Goal: Information Seeking & Learning: Learn about a topic

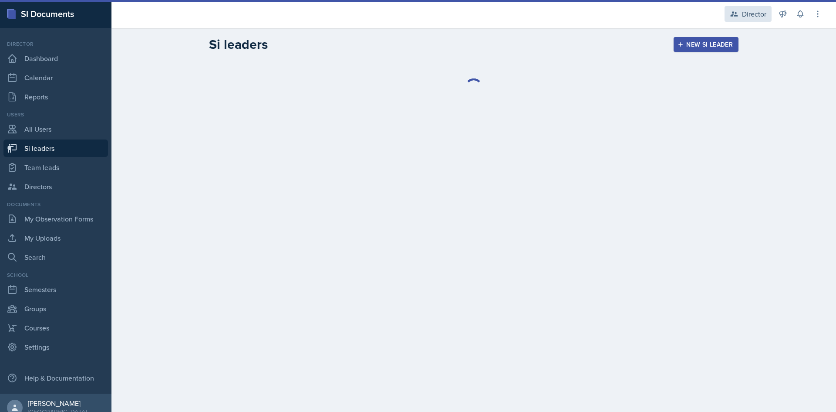
select select "2bed604d-1099-4043-b1bc-2365e8740244"
select select "ba773ffc-b25f-420d-b5a3-fc9c8aabd90e"
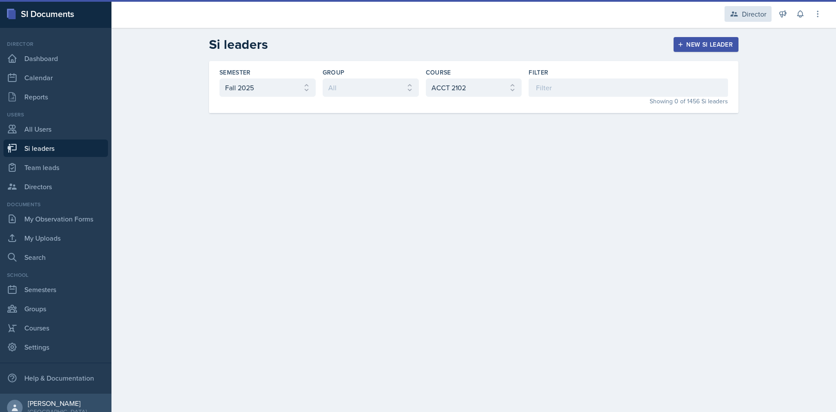
click at [755, 8] on div "Director" at bounding box center [748, 14] width 47 height 16
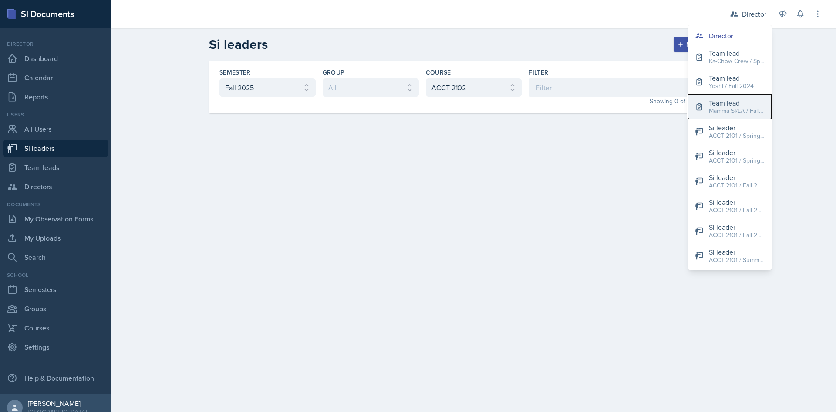
click at [730, 101] on div "Team lead" at bounding box center [737, 103] width 56 height 10
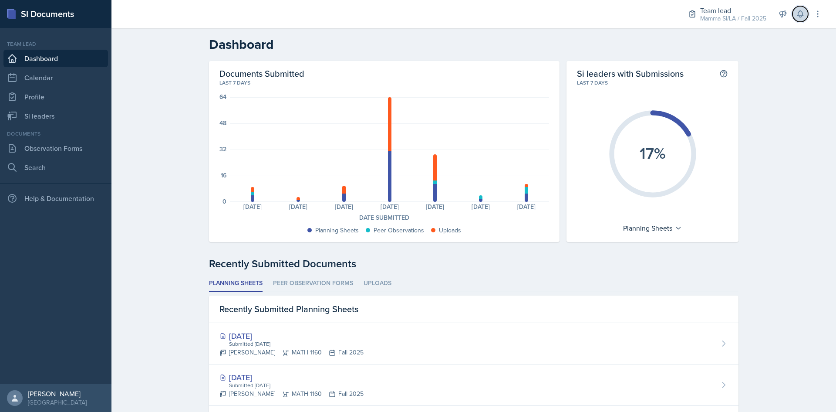
click at [807, 14] on button at bounding box center [801, 14] width 16 height 16
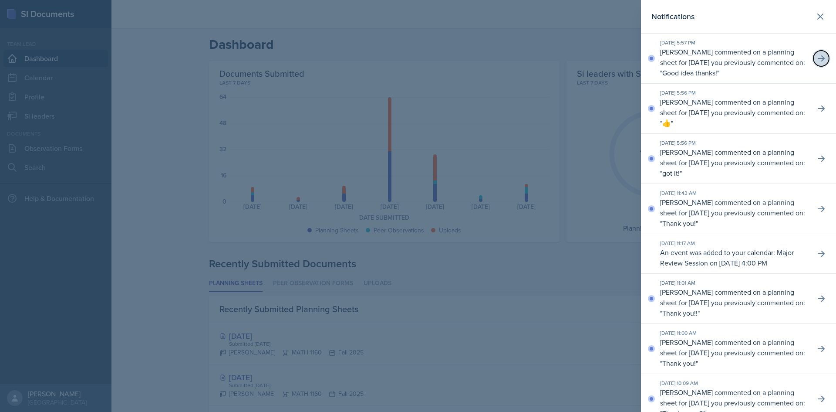
click at [819, 58] on icon at bounding box center [821, 58] width 9 height 9
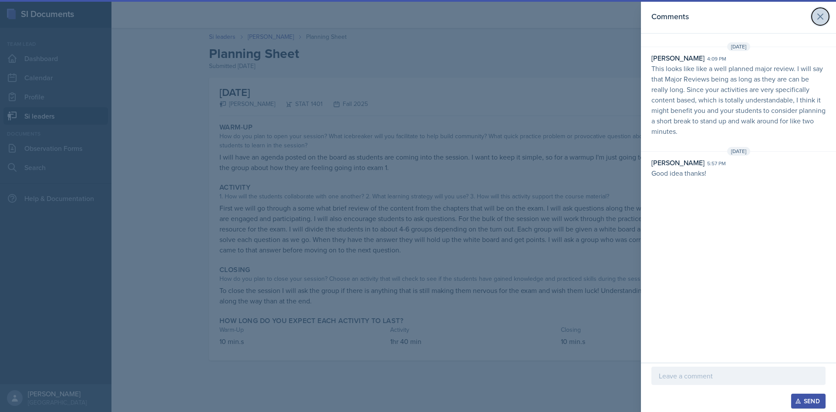
click at [818, 16] on icon at bounding box center [821, 16] width 10 height 10
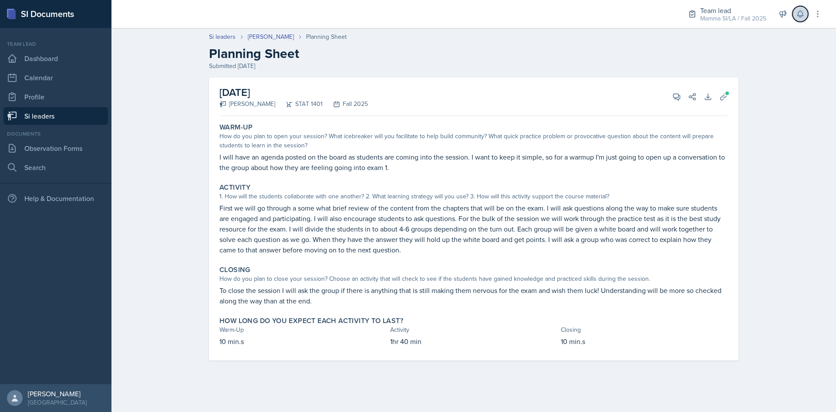
click at [803, 12] on icon at bounding box center [800, 14] width 9 height 9
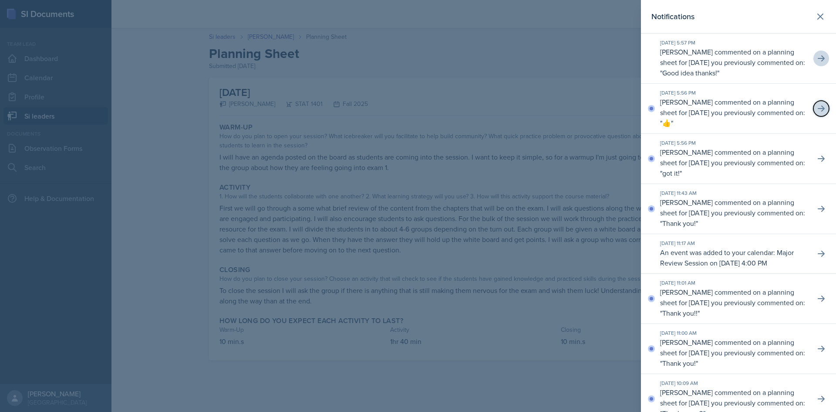
click at [817, 111] on icon at bounding box center [821, 108] width 9 height 9
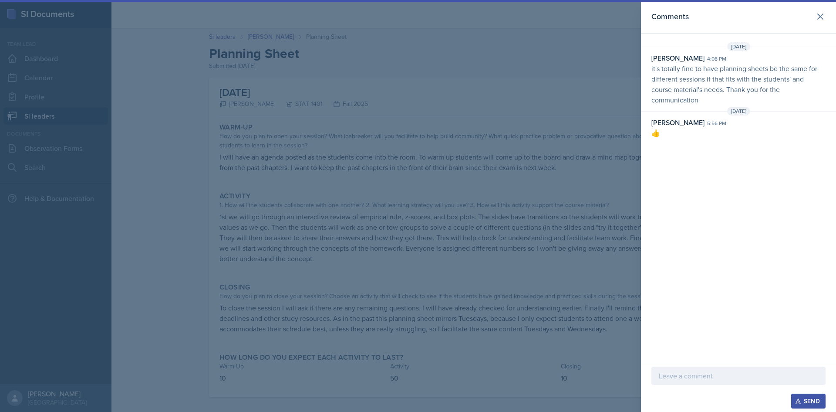
click at [817, 4] on header "Comments" at bounding box center [738, 17] width 195 height 34
click at [816, 15] on icon at bounding box center [821, 16] width 10 height 10
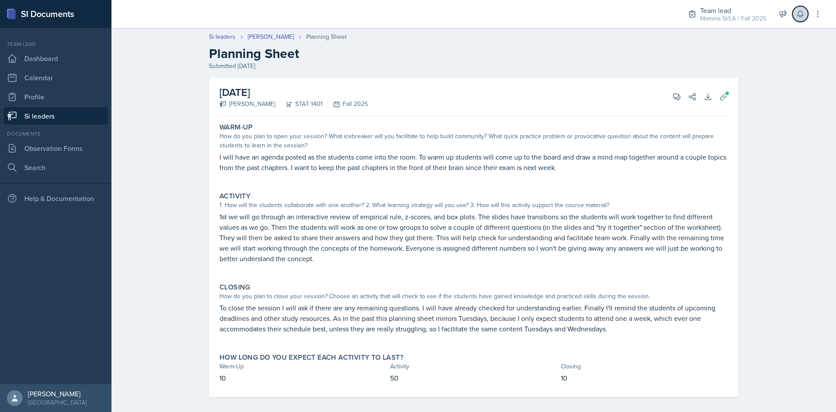
click at [793, 14] on button at bounding box center [801, 14] width 16 height 16
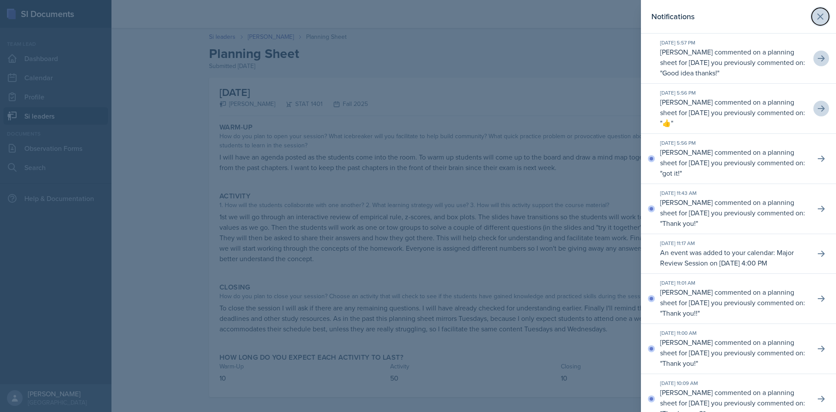
click at [816, 20] on icon at bounding box center [821, 16] width 10 height 10
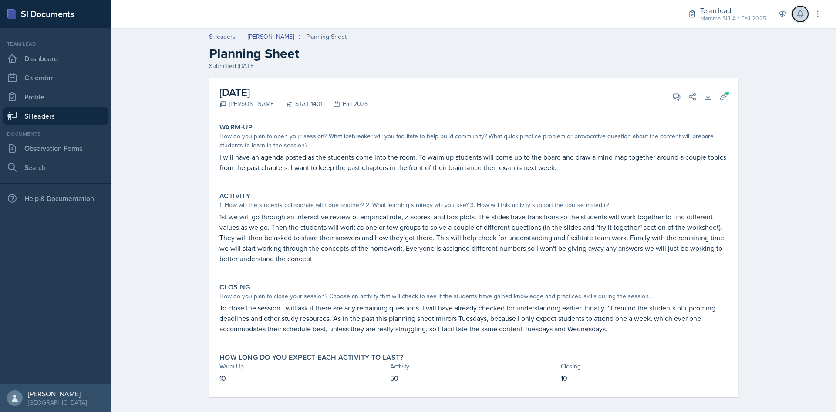
click at [800, 16] on icon at bounding box center [801, 14] width 6 height 7
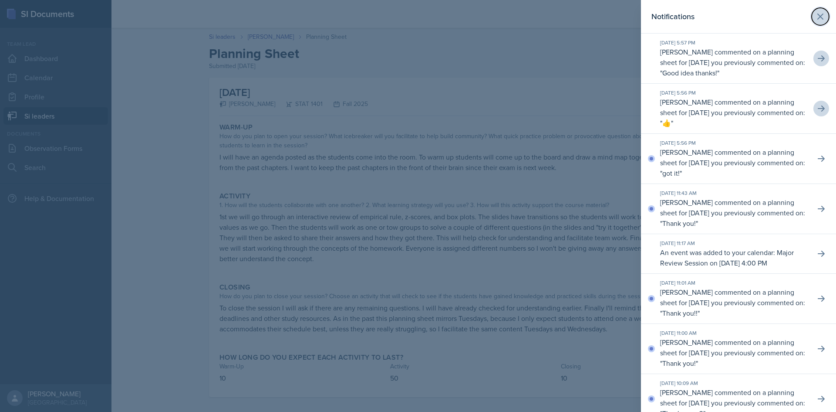
click at [816, 17] on icon at bounding box center [821, 16] width 10 height 10
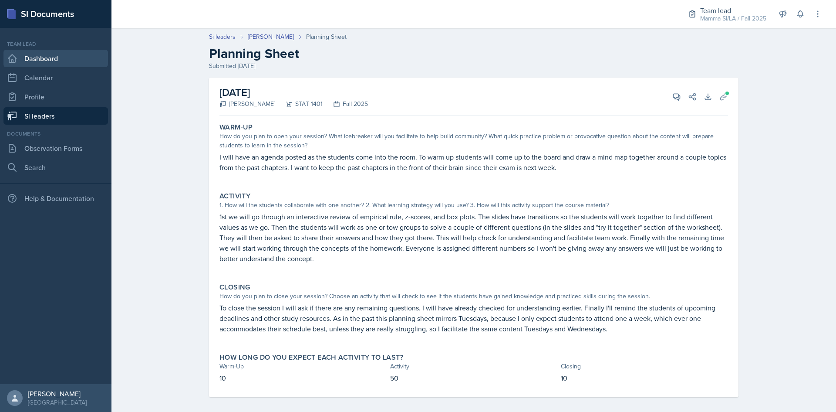
click at [62, 56] on link "Dashboard" at bounding box center [55, 58] width 105 height 17
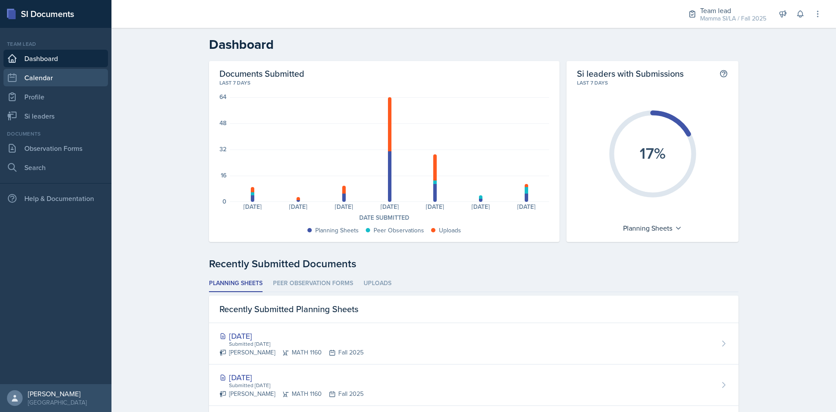
click at [70, 78] on link "Calendar" at bounding box center [55, 77] width 105 height 17
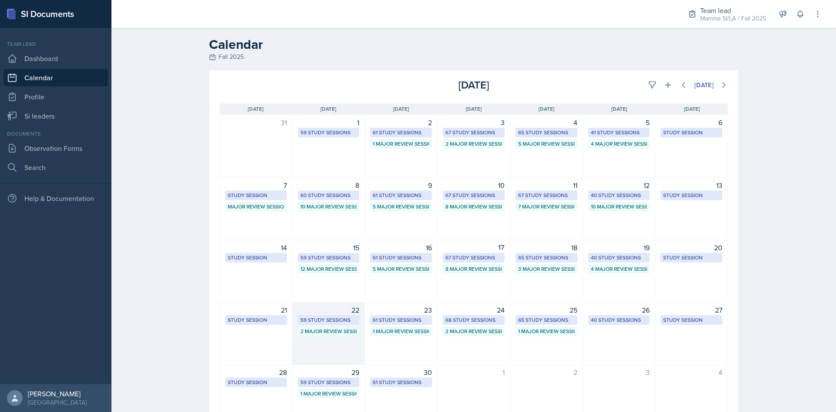
click at [320, 319] on div "59 Study Sessions" at bounding box center [329, 320] width 57 height 8
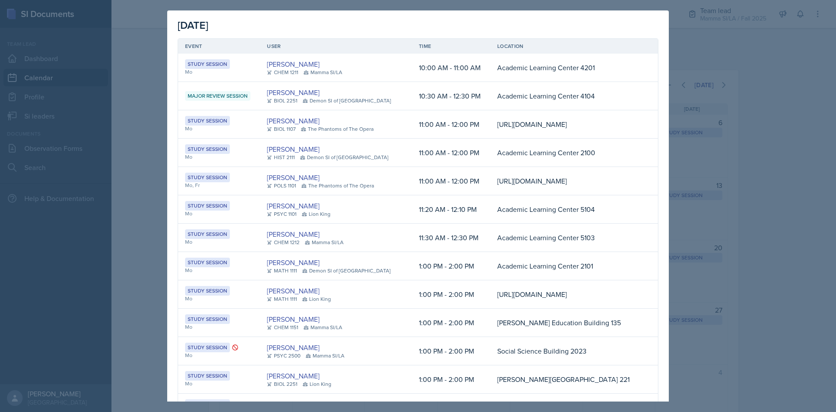
click at [836, 208] on div at bounding box center [418, 206] width 836 height 412
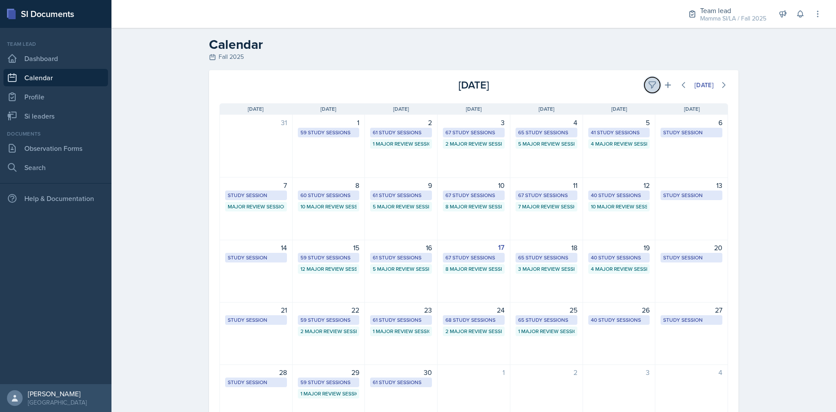
click at [650, 86] on icon at bounding box center [652, 85] width 9 height 9
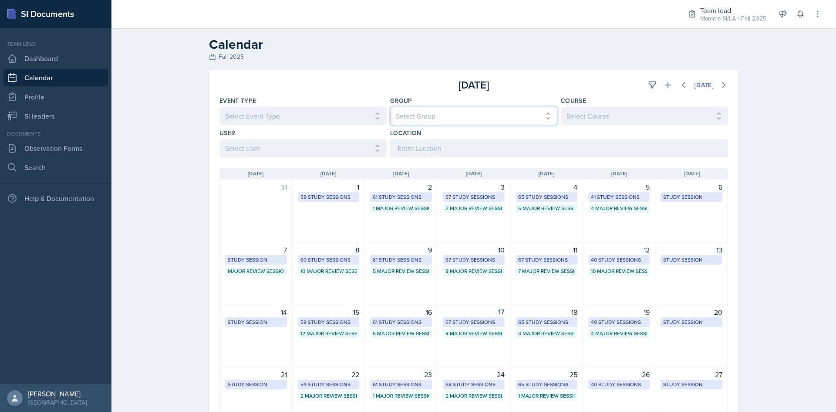
click at [473, 115] on select "Select Group All Demon SI of Fleet Street Les Mariettables Lion King Mamma SI/L…" at bounding box center [473, 116] width 167 height 18
select select "9642c9bf-76f9-4442-a3b4-36d015a1a667"
click at [390, 107] on select "Select Group All Demon SI of Fleet Street Les Mariettables Lion King Mamma SI/L…" at bounding box center [473, 116] width 167 height 18
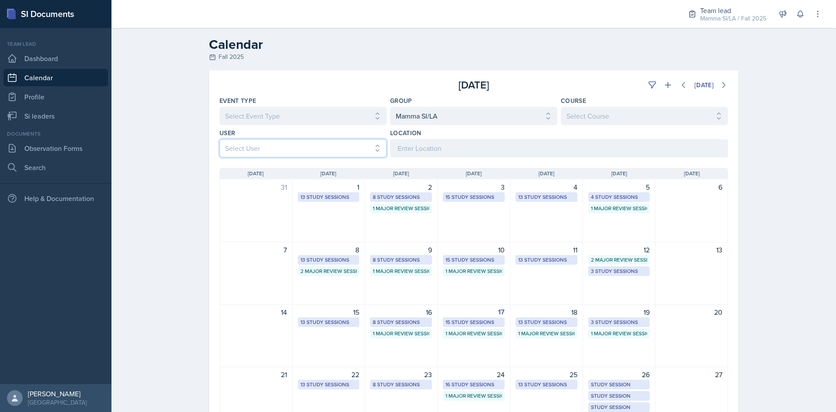
click at [366, 150] on select "Select User All Abeer Kayser Aditya Chauhan Aissa Sylla Alberto Di Stanislao Al…" at bounding box center [303, 148] width 167 height 18
select select "7b7ad889-3e3c-4b40-acbb-1117b29a685a"
click at [220, 139] on select "Select User All Abeer Kayser Aditya Chauhan Aissa Sylla Alberto Di Stanislao Al…" at bounding box center [303, 148] width 167 height 18
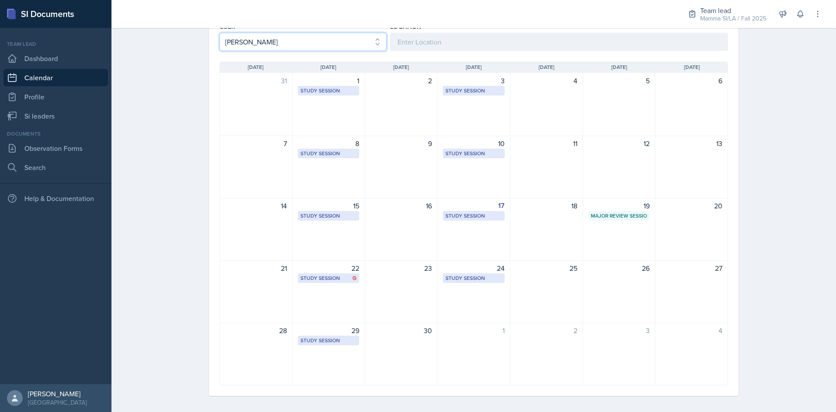
scroll to position [111, 0]
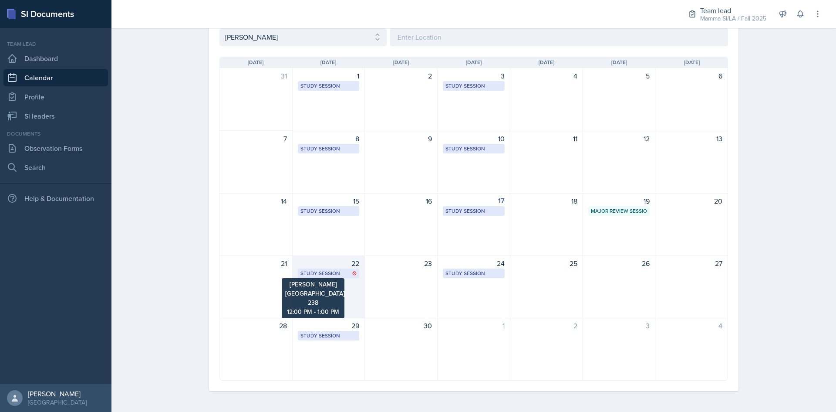
click at [326, 271] on div "Study Session" at bounding box center [329, 273] width 57 height 8
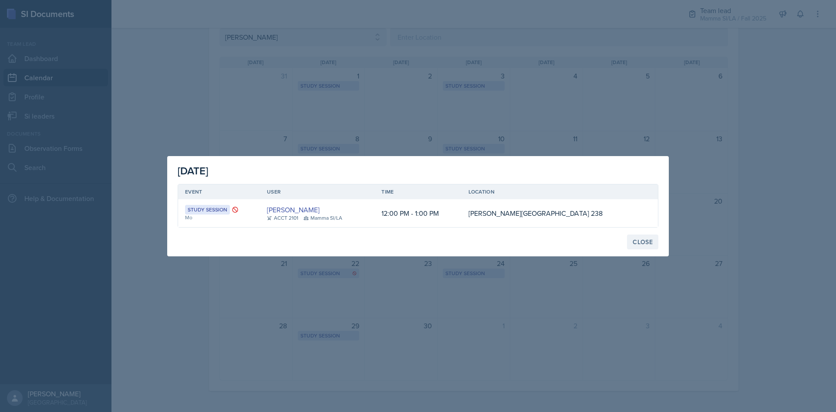
click at [640, 242] on div "Close" at bounding box center [643, 241] width 20 height 7
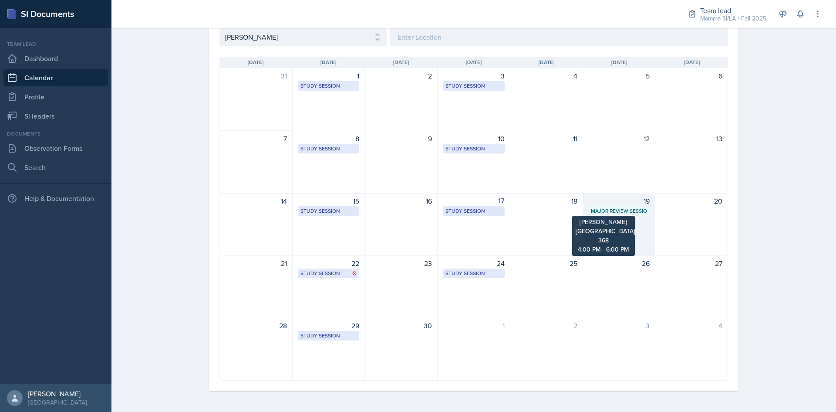
click at [606, 213] on div "Major Review Session" at bounding box center [619, 211] width 57 height 8
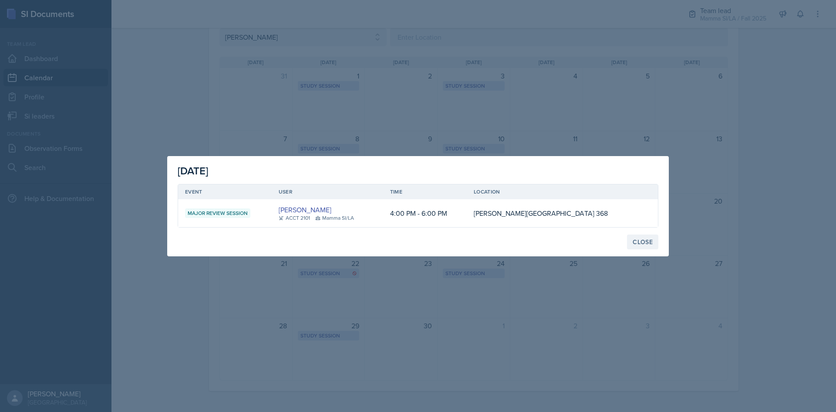
click at [648, 236] on button "Close" at bounding box center [642, 241] width 31 height 15
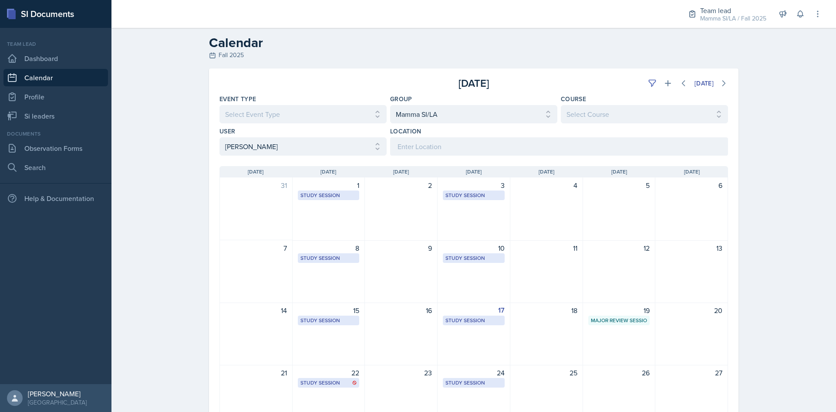
scroll to position [0, 0]
click at [742, 13] on div "Team lead" at bounding box center [734, 10] width 66 height 10
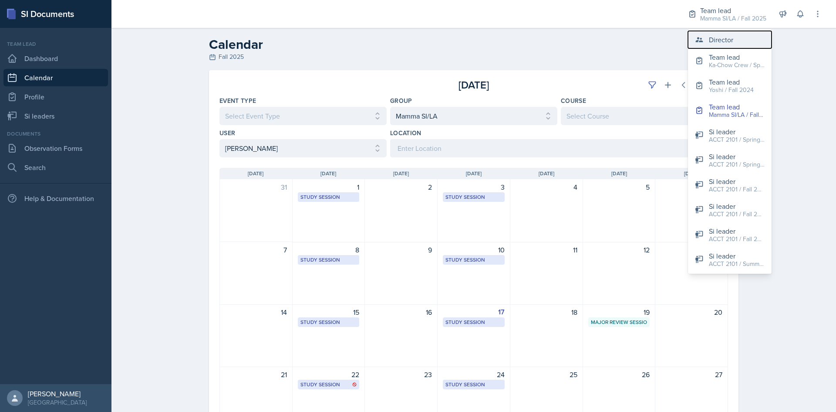
click at [724, 47] on button "Director" at bounding box center [730, 39] width 84 height 17
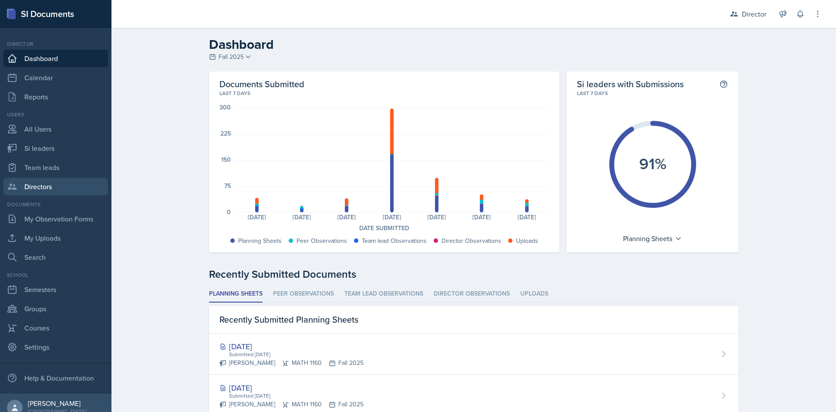
click at [61, 189] on link "Directors" at bounding box center [55, 186] width 105 height 17
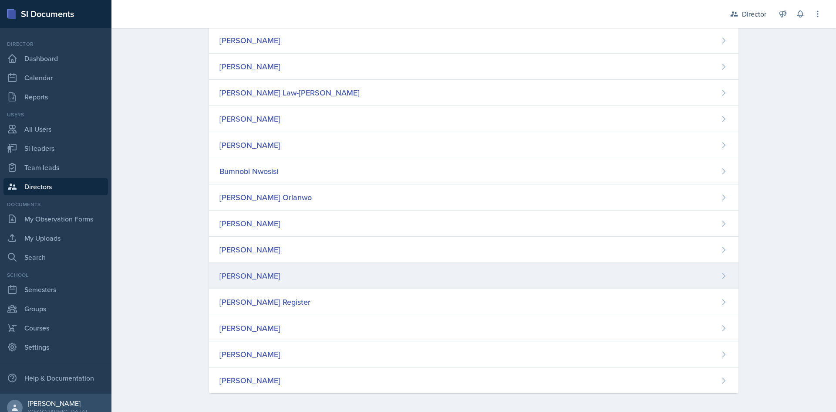
scroll to position [271, 0]
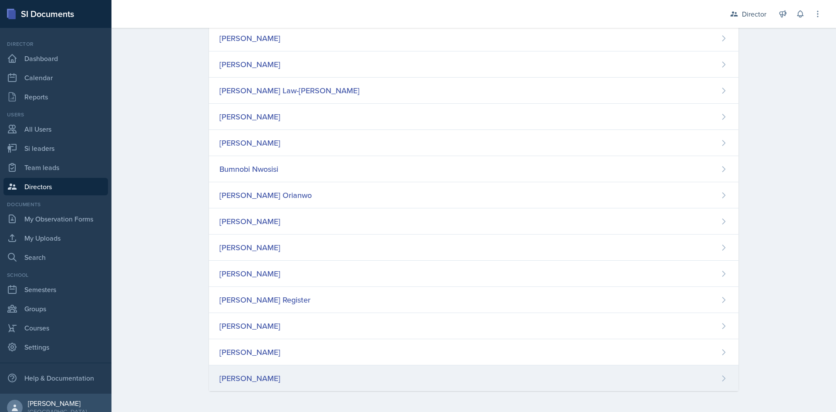
click at [264, 384] on div "[PERSON_NAME]" at bounding box center [474, 378] width 530 height 26
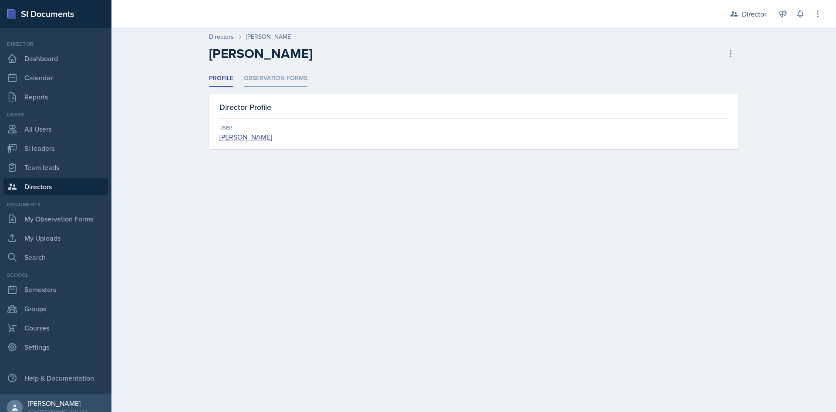
click at [276, 74] on li "Observation Forms" at bounding box center [276, 78] width 64 height 17
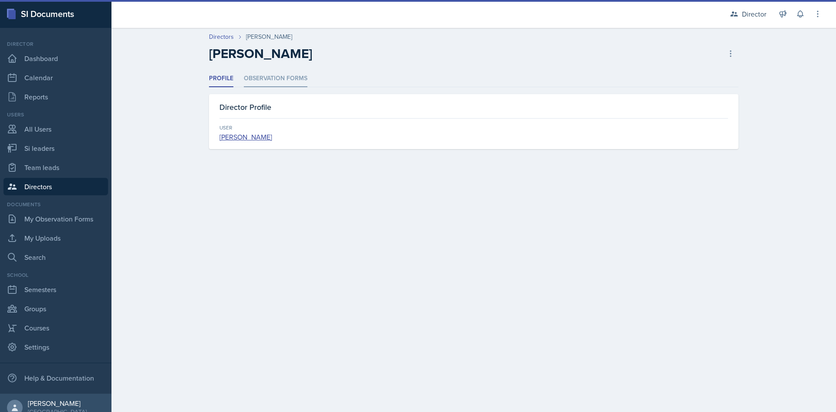
click at [282, 72] on li "Observation Forms" at bounding box center [276, 78] width 64 height 17
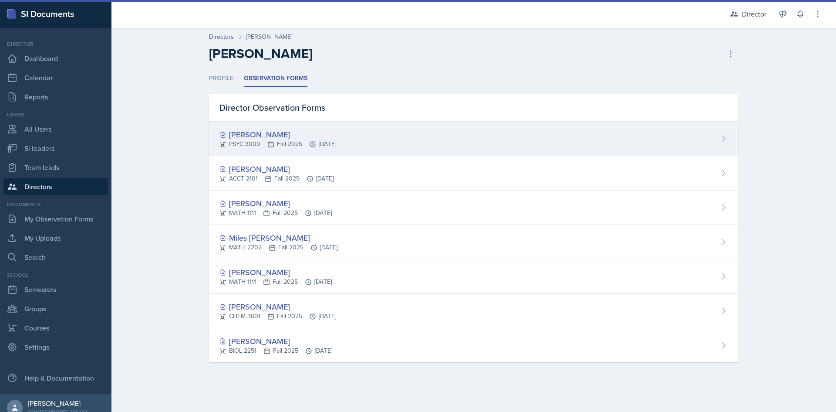
click at [323, 140] on div "PSYC 3000 Fall 2025 [DATE]" at bounding box center [278, 143] width 117 height 9
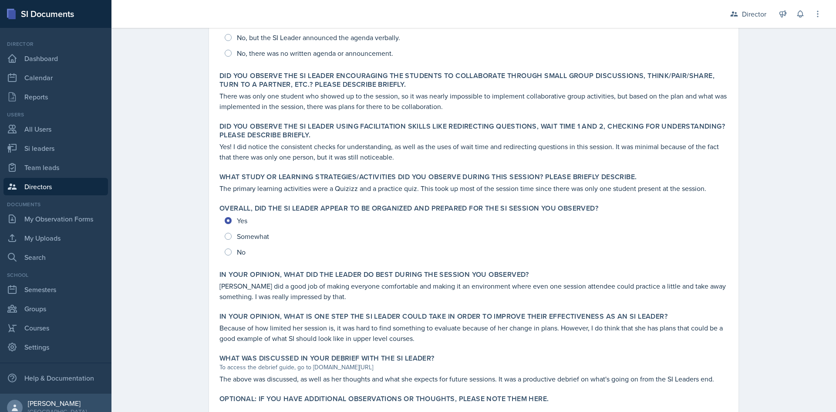
scroll to position [278, 0]
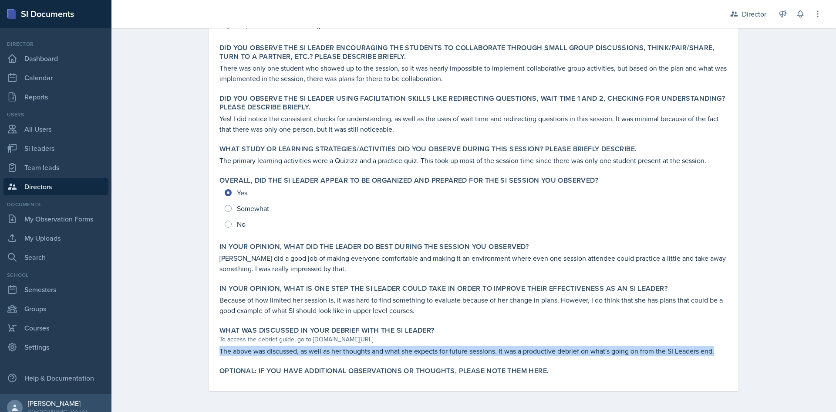
drag, startPoint x: 216, startPoint y: 352, endPoint x: 738, endPoint y: 350, distance: 522.4
click at [738, 350] on div "[PERSON_NAME] [PERSON_NAME] [DATE] View Comments Comments Send Share Download A…" at bounding box center [474, 106] width 558 height 612
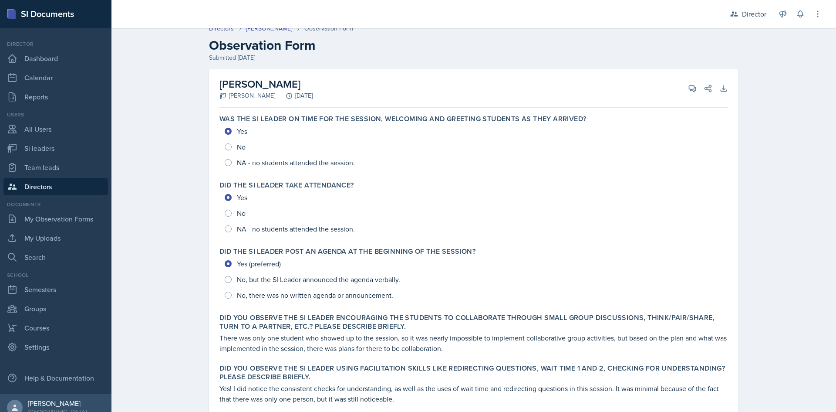
scroll to position [0, 0]
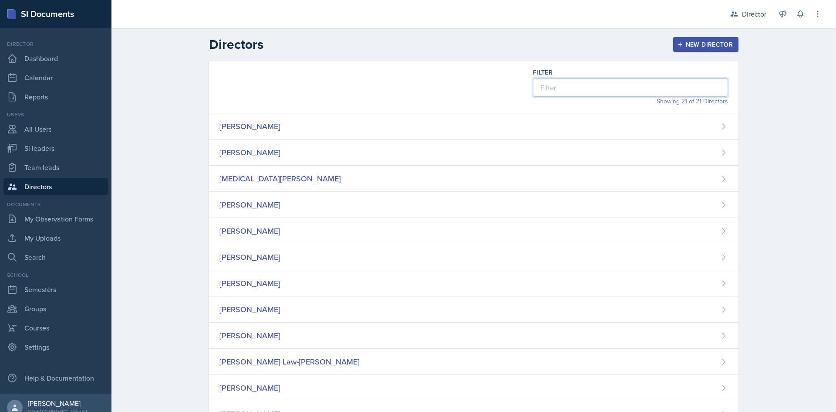
click at [559, 90] on input at bounding box center [630, 87] width 195 height 18
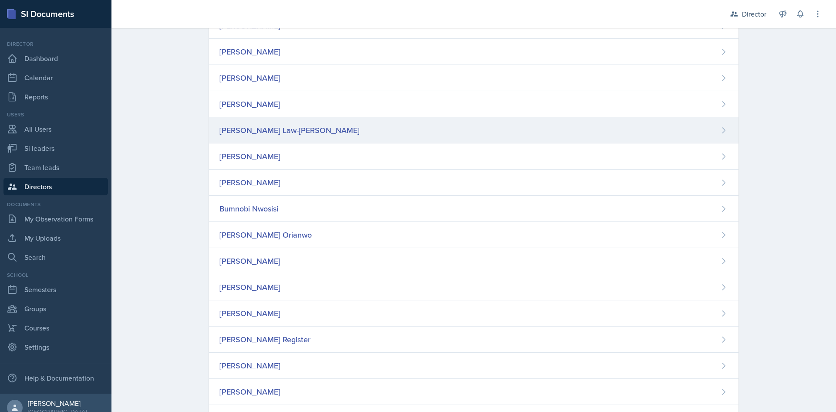
scroll to position [271, 0]
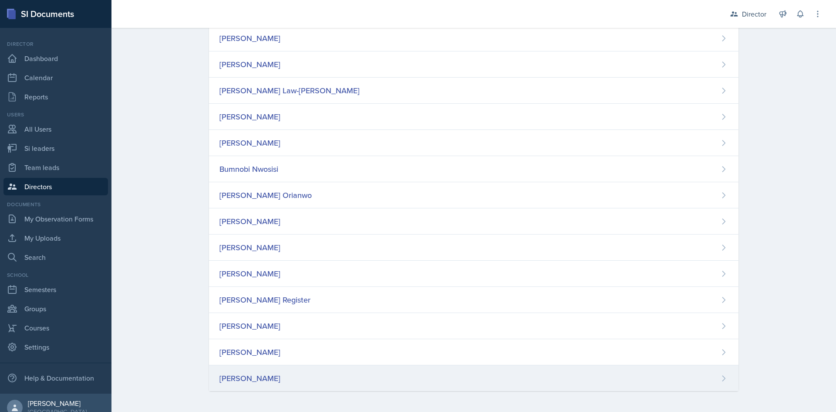
click at [369, 371] on div "[PERSON_NAME]" at bounding box center [474, 378] width 530 height 26
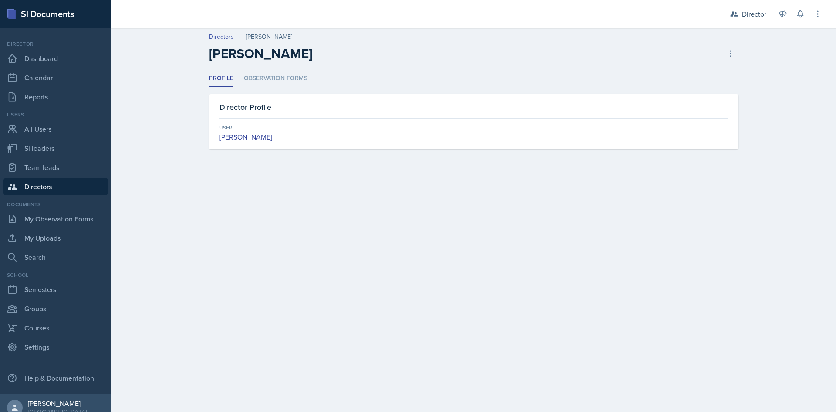
click at [269, 69] on header "Directors [PERSON_NAME] [PERSON_NAME] Delete Director" at bounding box center [474, 49] width 725 height 42
click at [270, 72] on li "Observation Forms" at bounding box center [276, 78] width 64 height 17
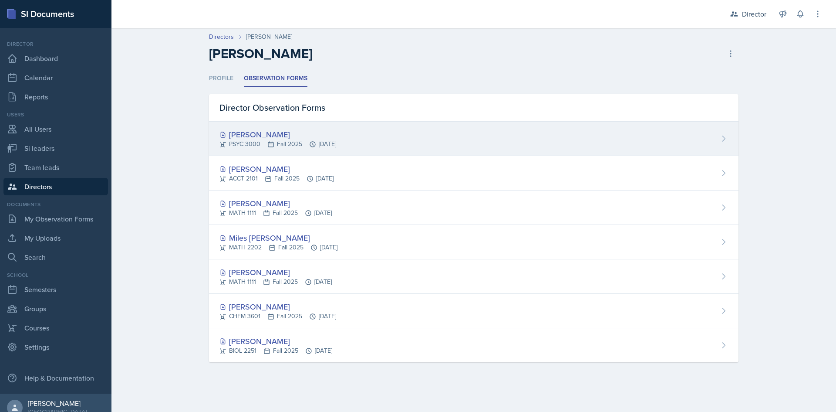
click at [276, 132] on div "[PERSON_NAME]" at bounding box center [278, 135] width 117 height 12
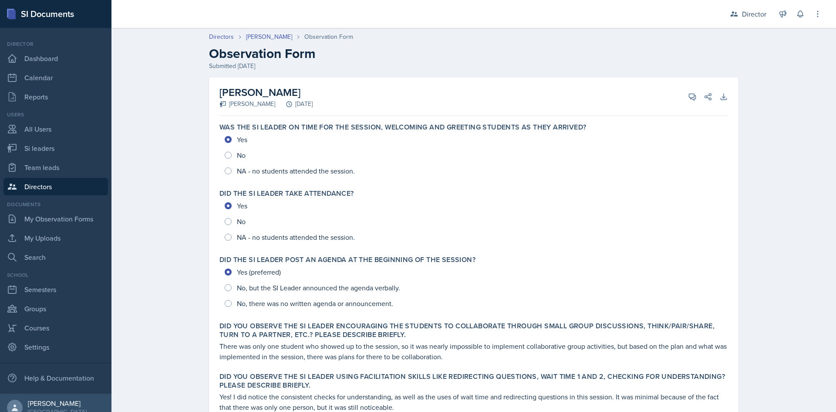
click at [247, 94] on h2 "[PERSON_NAME]" at bounding box center [266, 93] width 93 height 16
click at [278, 105] on div "[DATE]" at bounding box center [293, 103] width 37 height 9
click at [63, 146] on link "Si leaders" at bounding box center [55, 147] width 105 height 17
select select "2bed604d-1099-4043-b1bc-2365e8740244"
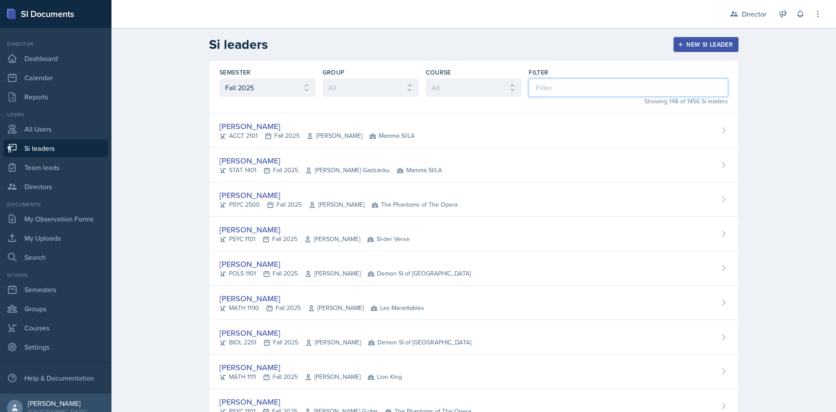
click at [535, 86] on input at bounding box center [629, 87] width 200 height 18
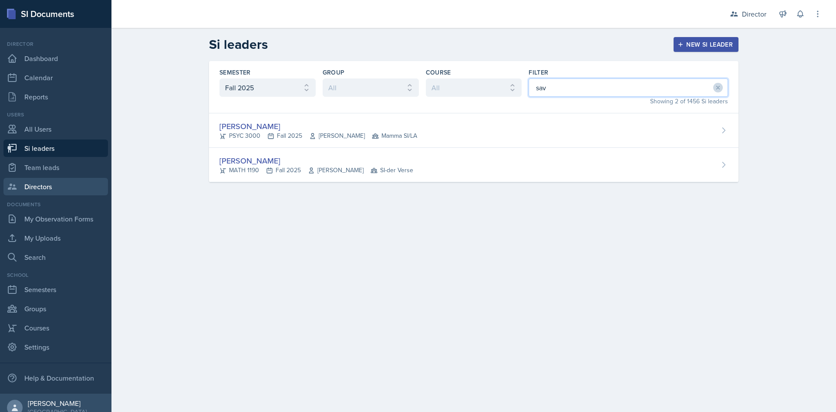
type input "sav"
click at [66, 189] on link "Directors" at bounding box center [55, 186] width 105 height 17
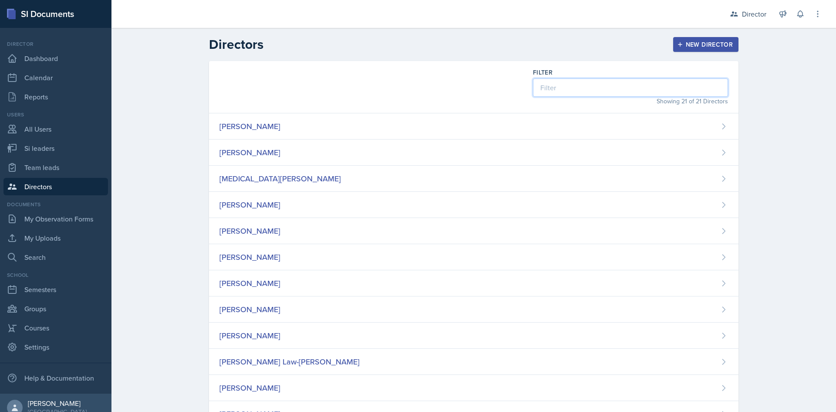
click at [657, 89] on input at bounding box center [630, 87] width 195 height 18
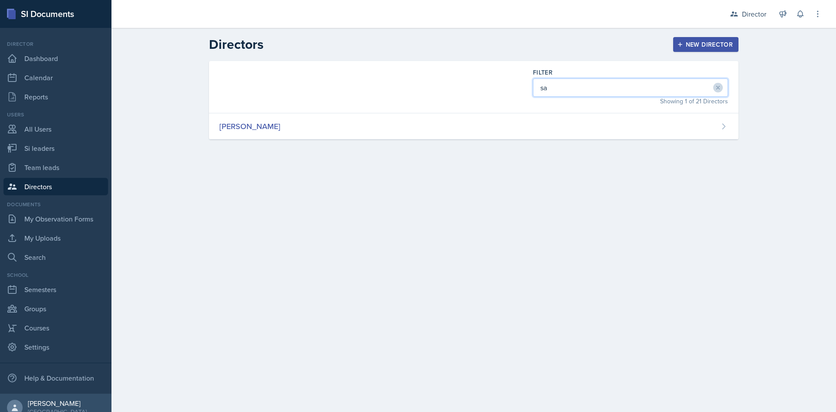
type input "s"
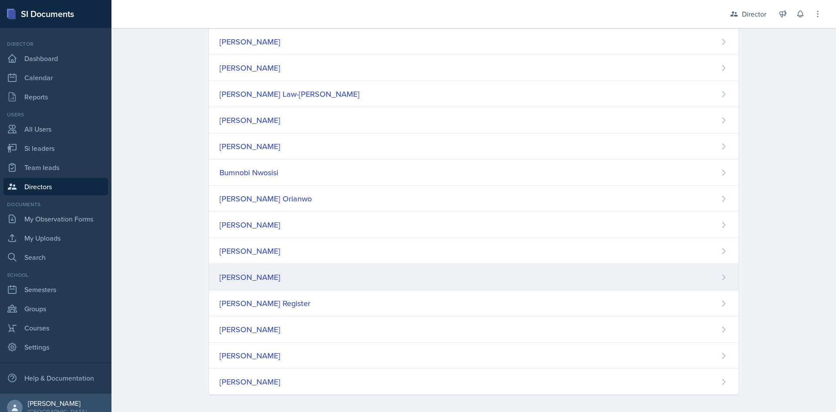
scroll to position [271, 0]
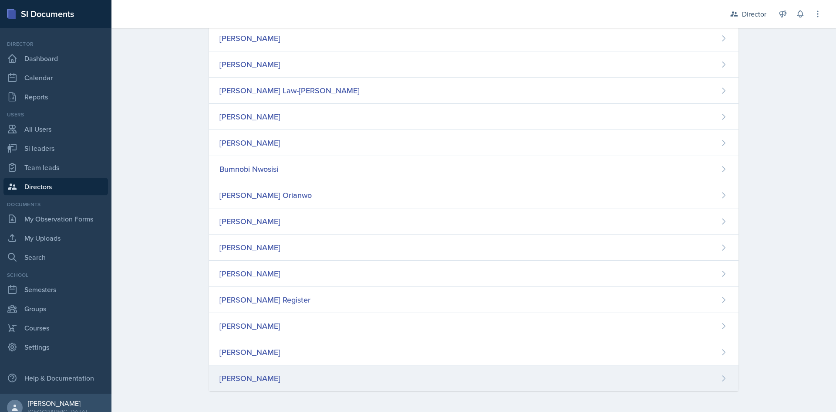
click at [318, 383] on div "[PERSON_NAME]" at bounding box center [474, 378] width 530 height 26
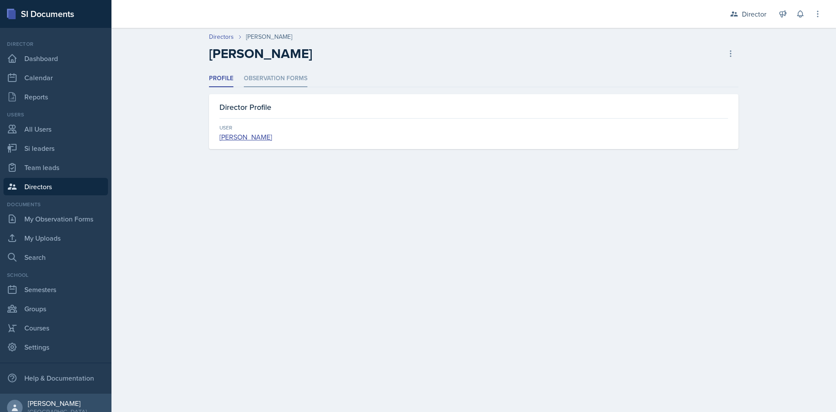
click at [247, 78] on li "Observation Forms" at bounding box center [276, 78] width 64 height 17
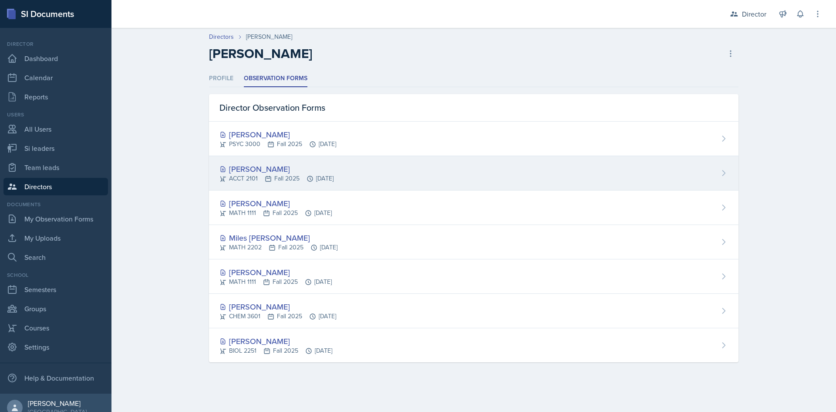
click at [250, 165] on div "[PERSON_NAME]" at bounding box center [277, 169] width 114 height 12
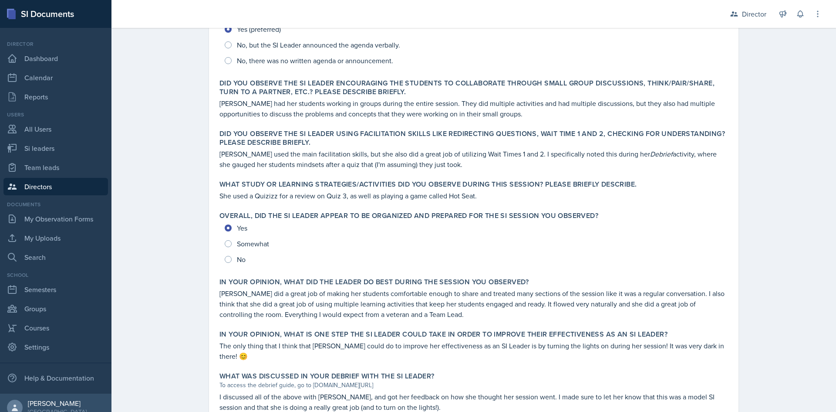
scroll to position [288, 0]
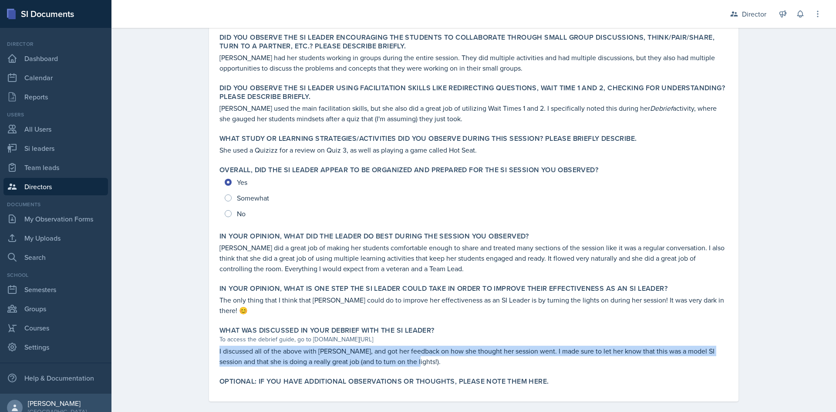
drag, startPoint x: 554, startPoint y: 352, endPoint x: 204, endPoint y: 343, distance: 350.0
click at [204, 343] on div "[PERSON_NAME] [PERSON_NAME] [DATE] View Comments Comments Send Share Download A…" at bounding box center [474, 105] width 558 height 633
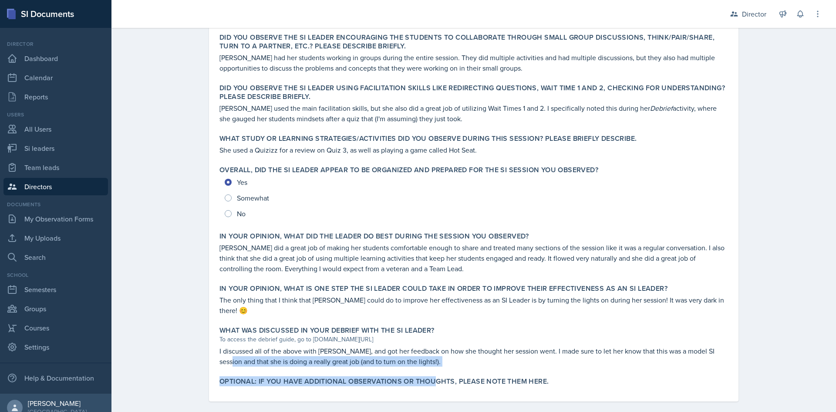
drag, startPoint x: 216, startPoint y: 349, endPoint x: 431, endPoint y: 366, distance: 216.3
click at [431, 366] on div "Was the SI Leader on time for the session, welcoming and greeting students as t…" at bounding box center [474, 116] width 509 height 570
click at [414, 351] on p "I discussed all of the above with [PERSON_NAME], and got her feedback on how sh…" at bounding box center [474, 355] width 509 height 21
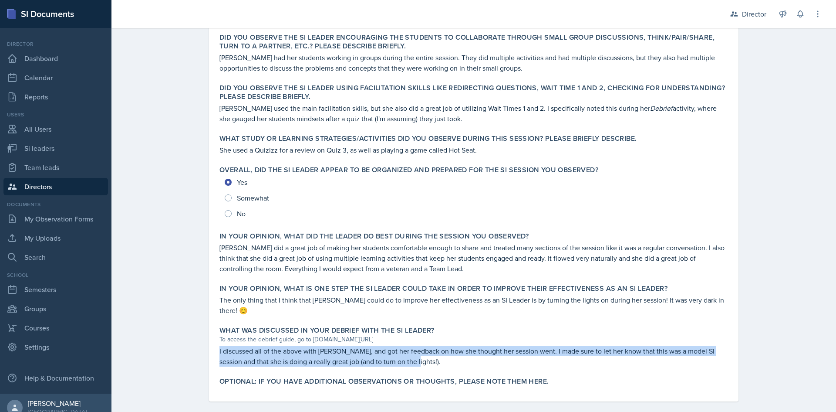
drag, startPoint x: 408, startPoint y: 349, endPoint x: 213, endPoint y: 338, distance: 195.9
click at [216, 338] on div "What was discussed in your debrief with the SI Leader? To access the debrief gu…" at bounding box center [474, 345] width 516 height 47
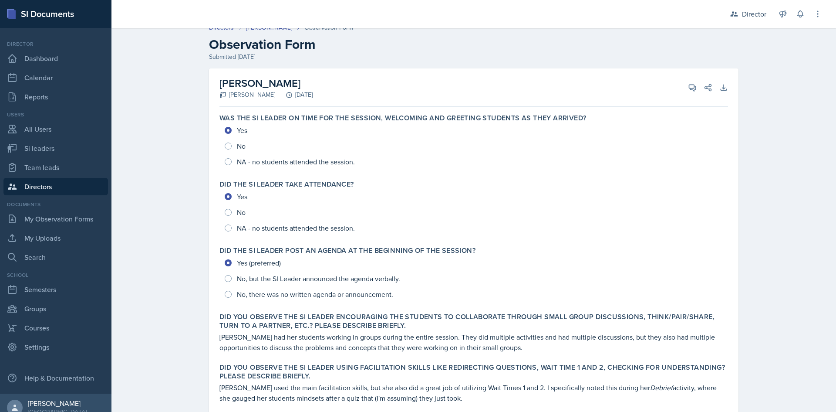
scroll to position [0, 0]
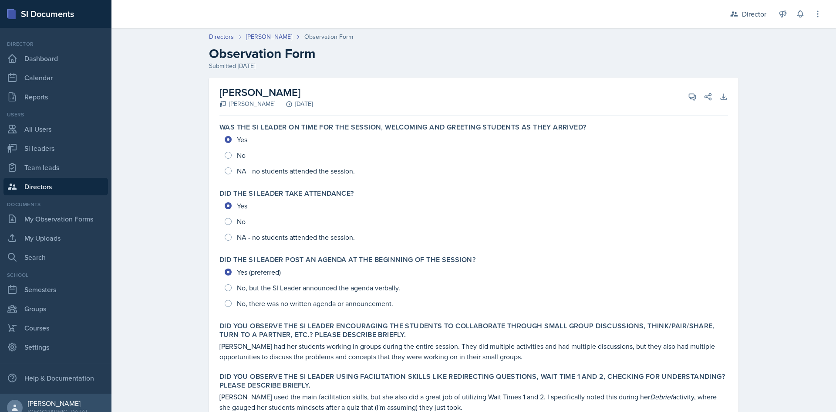
click at [79, 190] on link "Directors" at bounding box center [55, 186] width 105 height 17
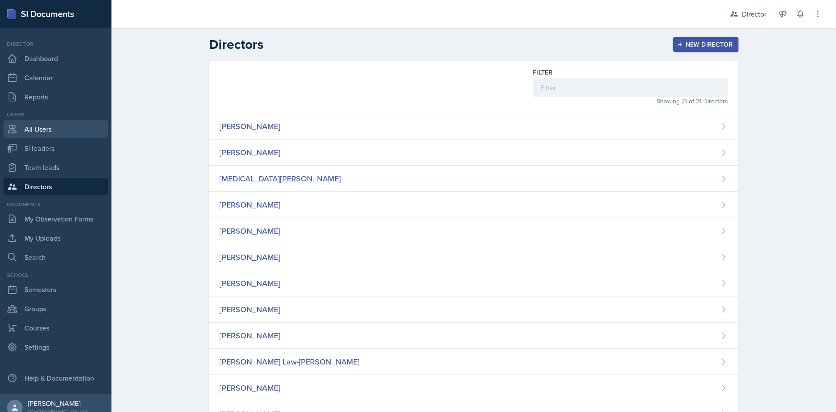
click at [68, 122] on link "All Users" at bounding box center [55, 128] width 105 height 17
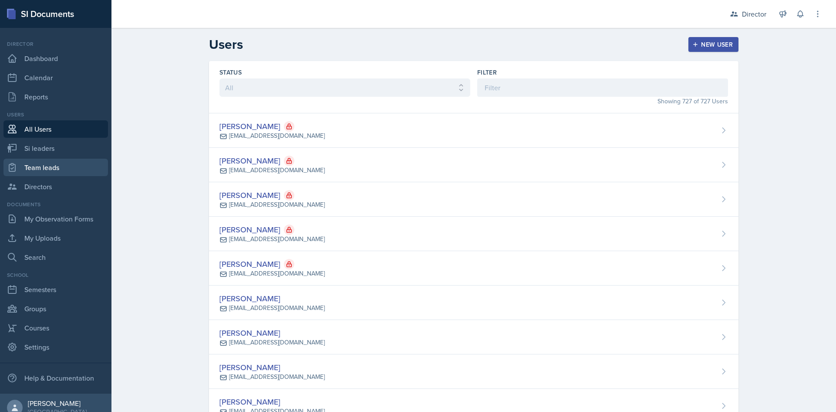
click at [57, 159] on link "Team leads" at bounding box center [55, 167] width 105 height 17
select select "2bed604d-1099-4043-b1bc-2365e8740244"
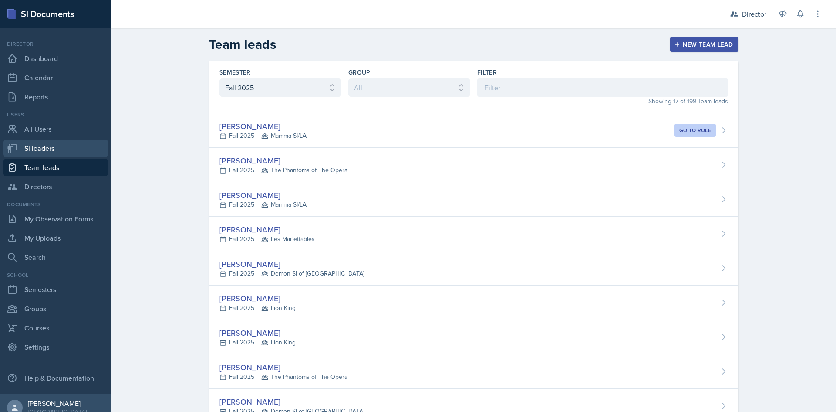
click at [55, 146] on link "Si leaders" at bounding box center [55, 147] width 105 height 17
select select "2bed604d-1099-4043-b1bc-2365e8740244"
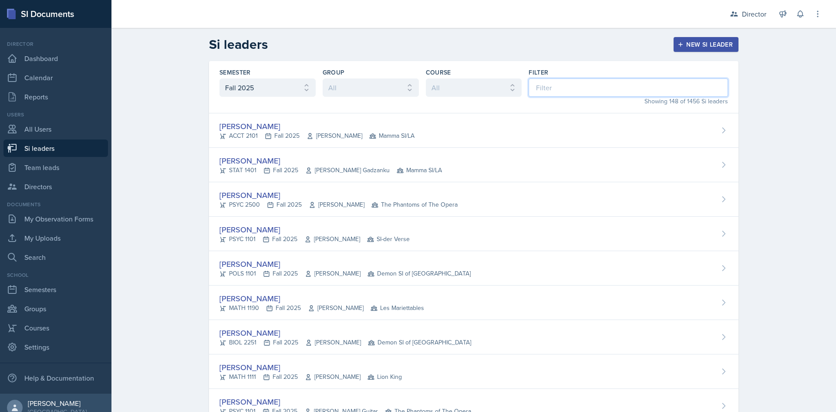
click at [549, 83] on input at bounding box center [629, 87] width 200 height 18
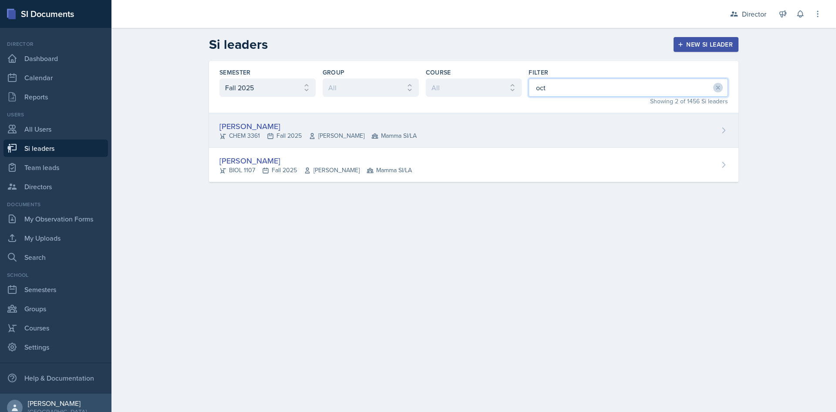
type input "oct"
click at [372, 131] on span "Mamma SI/LA" at bounding box center [394, 135] width 45 height 9
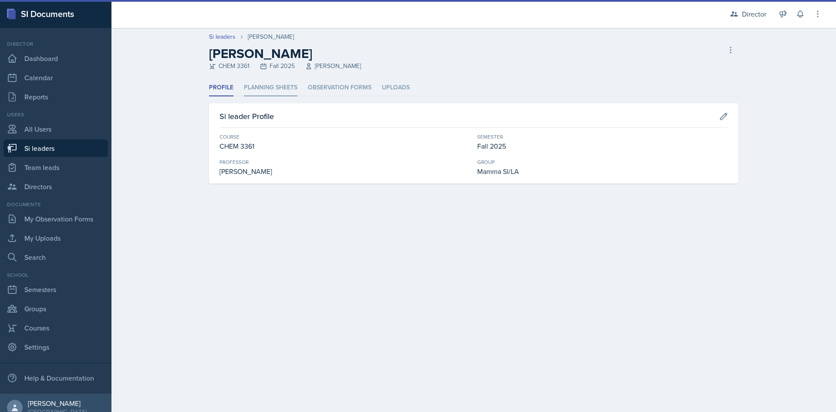
click at [287, 92] on li "Planning Sheets" at bounding box center [271, 87] width 54 height 17
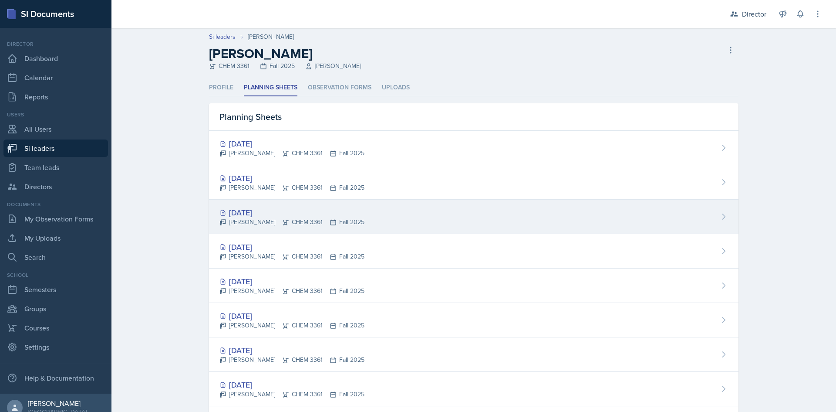
click at [406, 221] on div "[DATE] [PERSON_NAME] CHEM 3361 Fall 2025" at bounding box center [474, 217] width 530 height 34
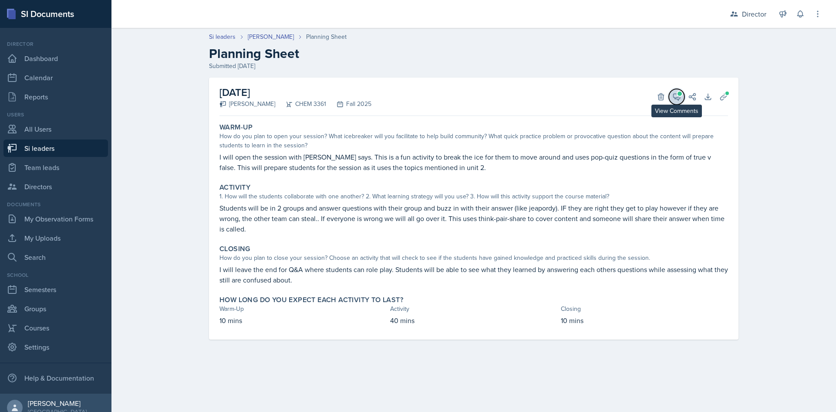
click at [676, 95] on icon at bounding box center [677, 96] width 9 height 9
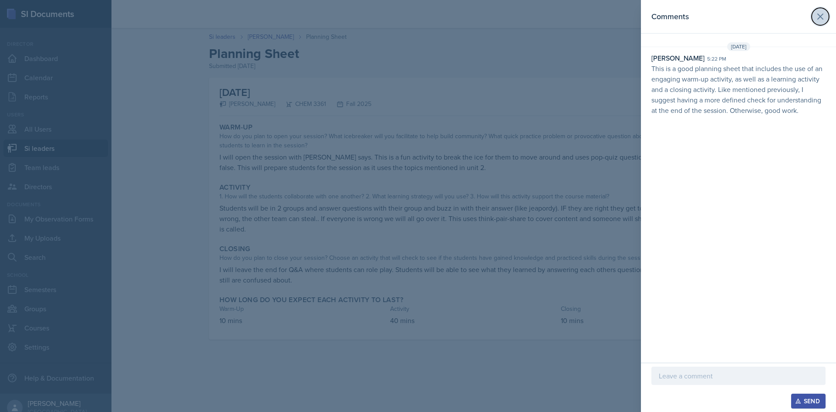
click at [823, 10] on button at bounding box center [820, 16] width 17 height 17
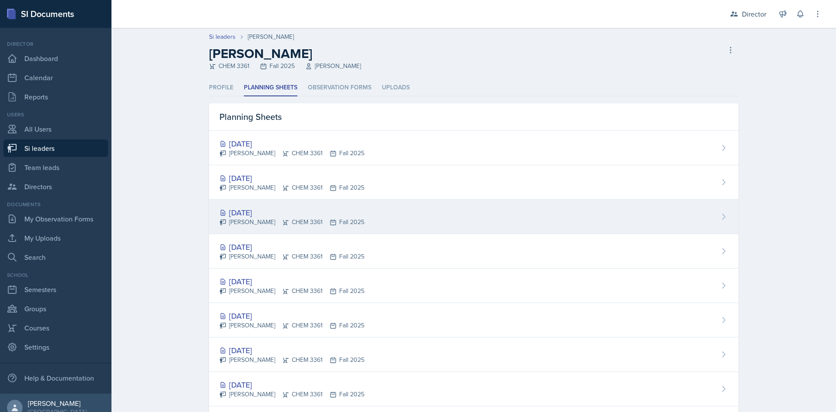
click at [369, 208] on div "[DATE] [PERSON_NAME] CHEM 3361 Fall 2025" at bounding box center [474, 217] width 530 height 34
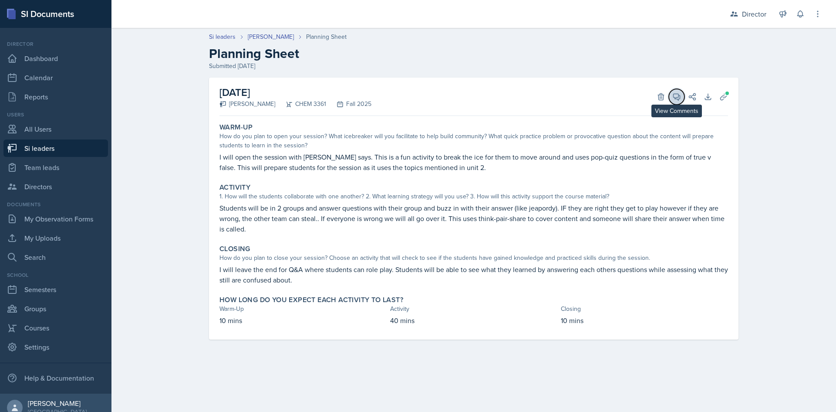
click at [679, 99] on icon at bounding box center [677, 97] width 7 height 7
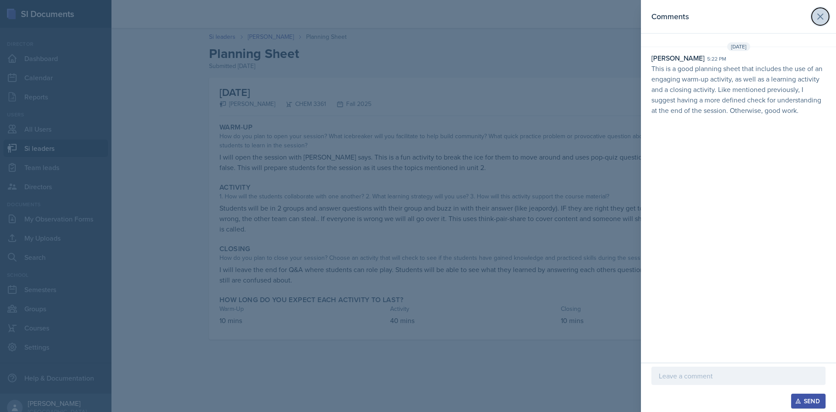
click at [819, 15] on icon at bounding box center [820, 16] width 5 height 5
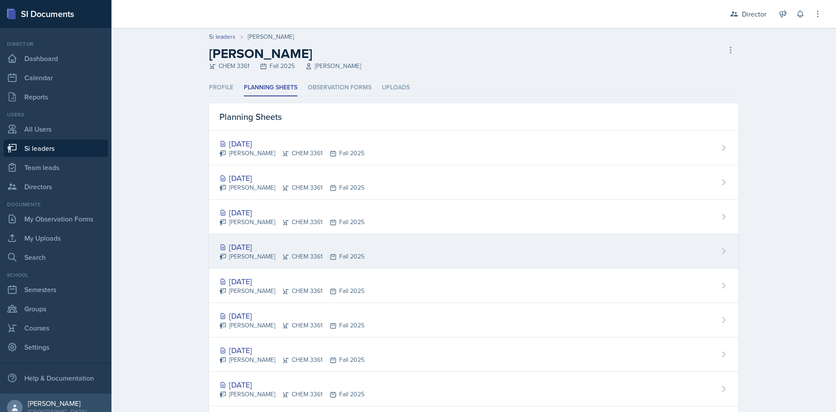
click at [330, 260] on icon at bounding box center [333, 256] width 7 height 7
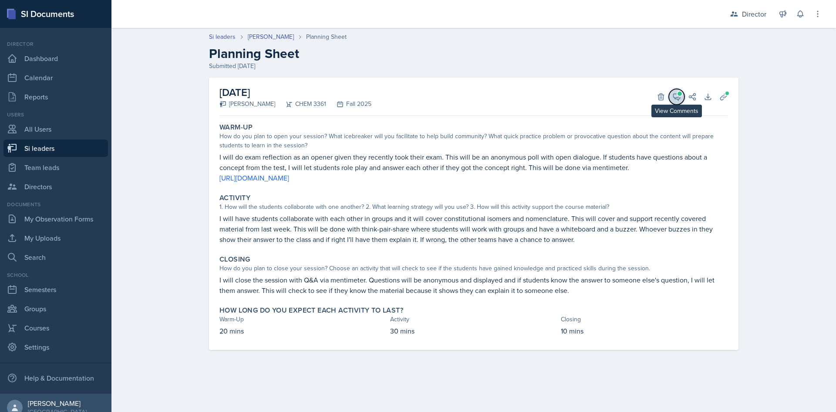
click at [679, 97] on icon at bounding box center [677, 97] width 7 height 7
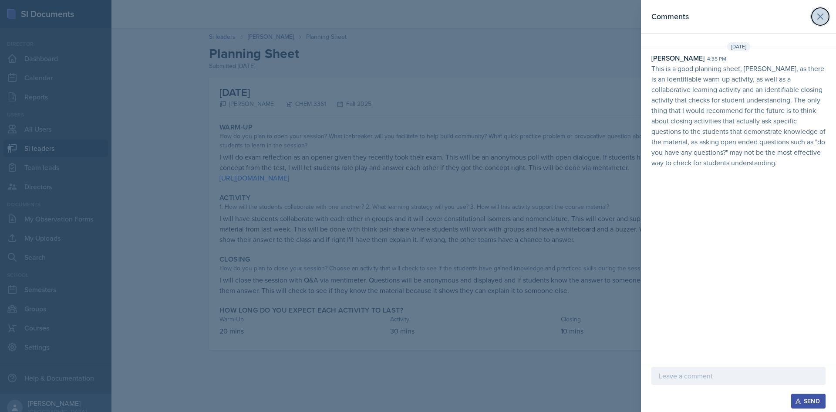
click at [819, 20] on icon at bounding box center [821, 16] width 10 height 10
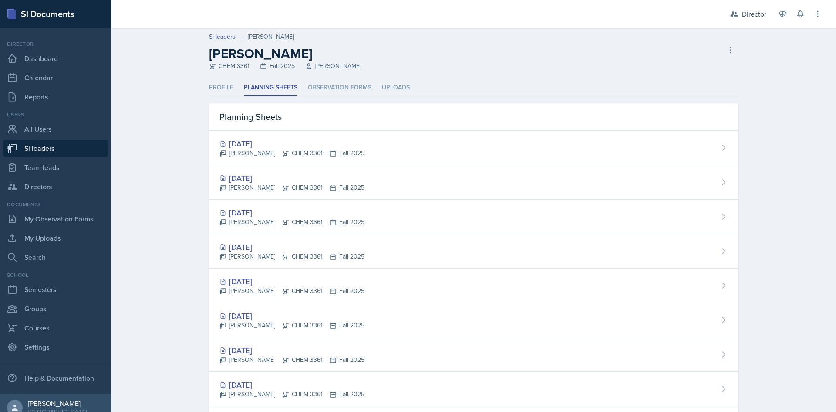
click at [71, 149] on link "Si leaders" at bounding box center [55, 147] width 105 height 17
select select "2bed604d-1099-4043-b1bc-2365e8740244"
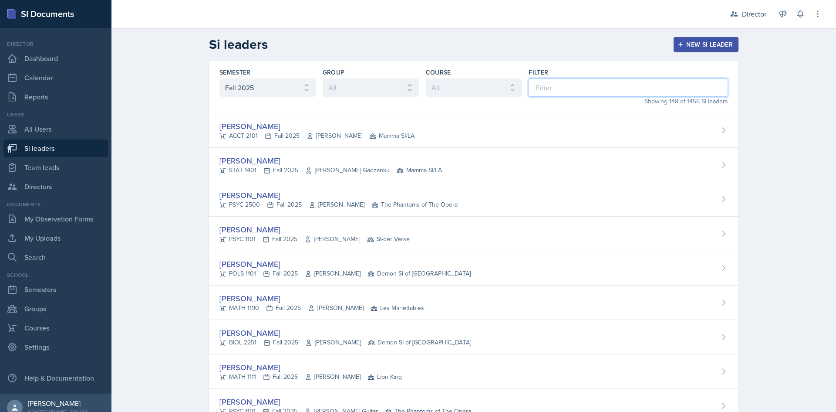
drag, startPoint x: 542, startPoint y: 92, endPoint x: 520, endPoint y: 102, distance: 24.6
click at [534, 98] on div "Filter Showing 148 of 1456 Si leaders" at bounding box center [629, 87] width 200 height 38
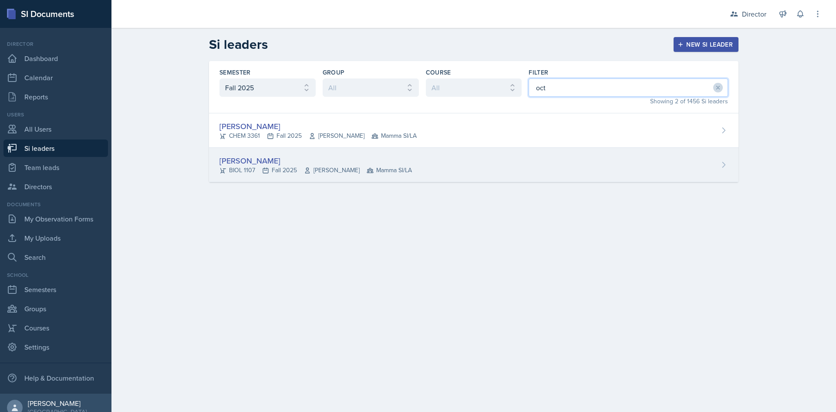
type input "oct"
click at [358, 166] on span "[PERSON_NAME]" at bounding box center [332, 170] width 56 height 9
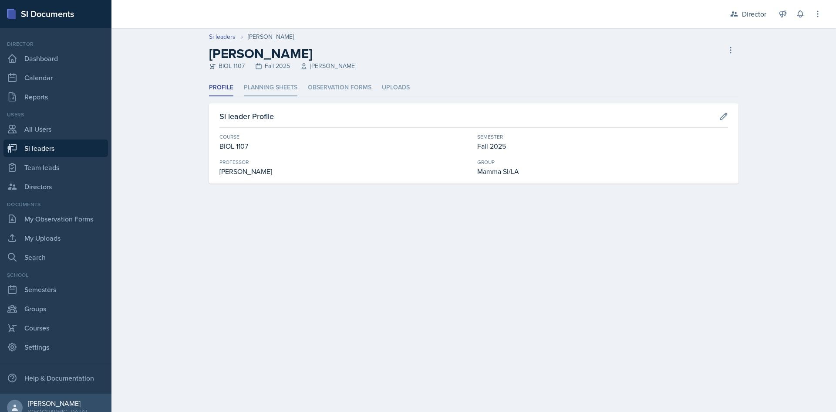
click at [292, 91] on li "Planning Sheets" at bounding box center [271, 87] width 54 height 17
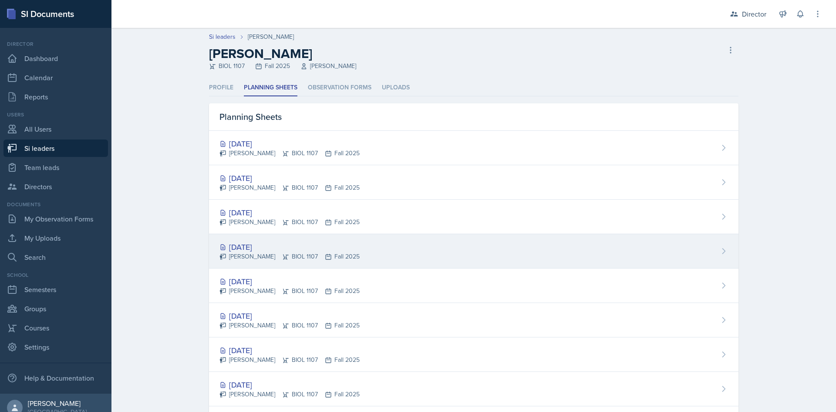
click at [252, 249] on div "[DATE]" at bounding box center [290, 247] width 140 height 12
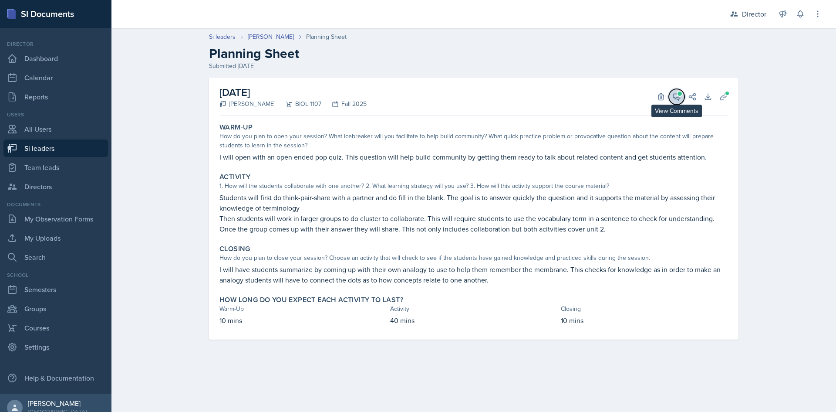
click at [672, 94] on button "View Comments" at bounding box center [677, 97] width 16 height 16
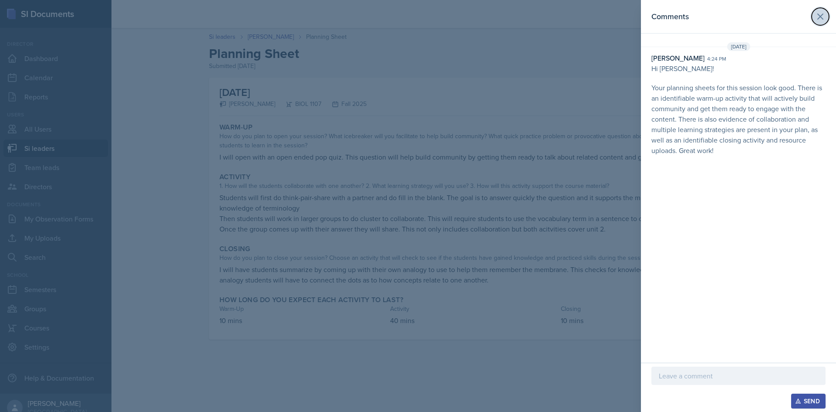
click at [823, 20] on icon at bounding box center [821, 16] width 10 height 10
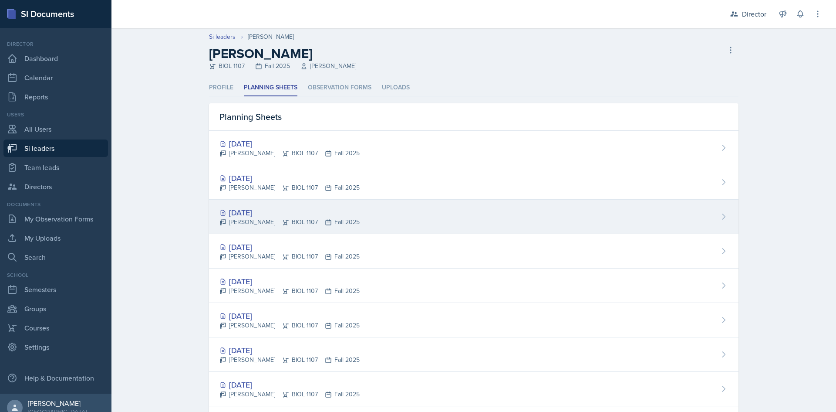
click at [261, 214] on div "[DATE]" at bounding box center [290, 213] width 140 height 12
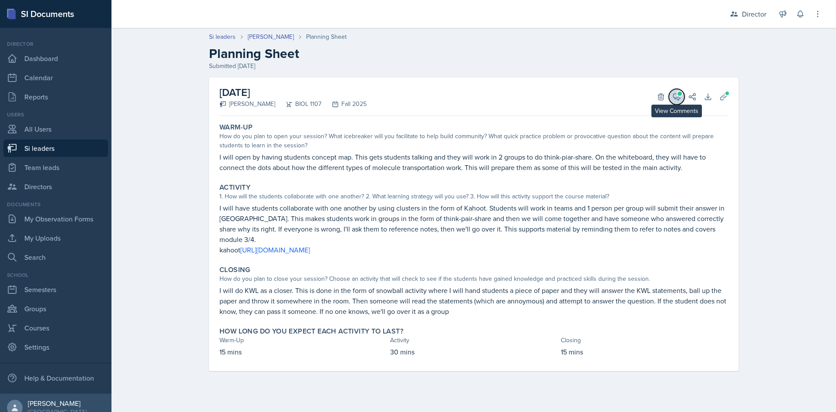
click at [681, 98] on icon at bounding box center [677, 97] width 7 height 7
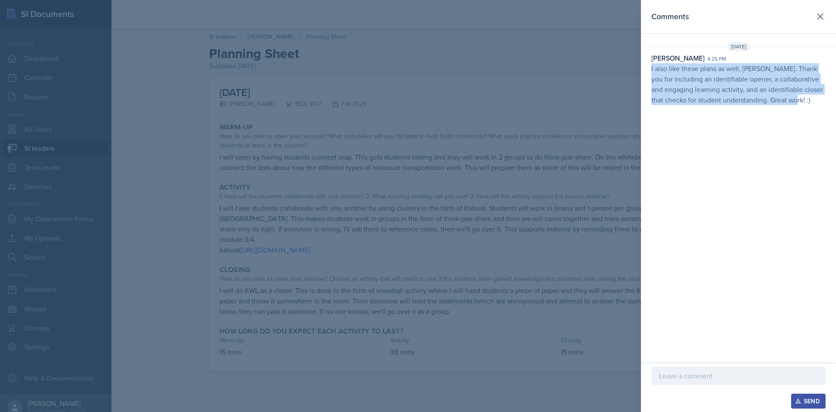
drag, startPoint x: 814, startPoint y: 101, endPoint x: 648, endPoint y: 67, distance: 169.5
click at [648, 67] on div "[PERSON_NAME] 4:25 pm I also like these plans as well, [PERSON_NAME]. Thank you…" at bounding box center [738, 79] width 195 height 52
click at [675, 84] on p "I also like these plans as well, [PERSON_NAME]. Thank you for including an iden…" at bounding box center [739, 84] width 174 height 42
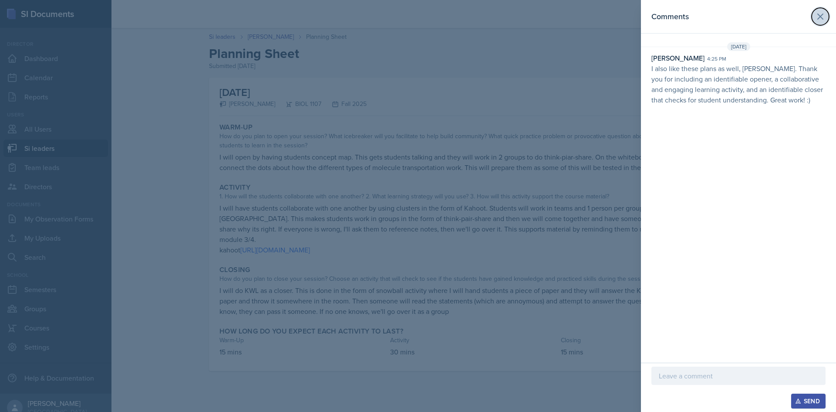
click at [819, 17] on icon at bounding box center [821, 16] width 10 height 10
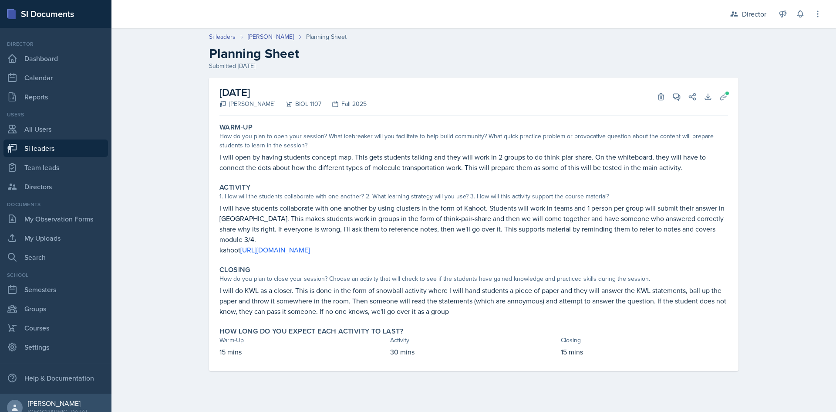
click at [33, 152] on link "Si leaders" at bounding box center [55, 147] width 105 height 17
select select "2bed604d-1099-4043-b1bc-2365e8740244"
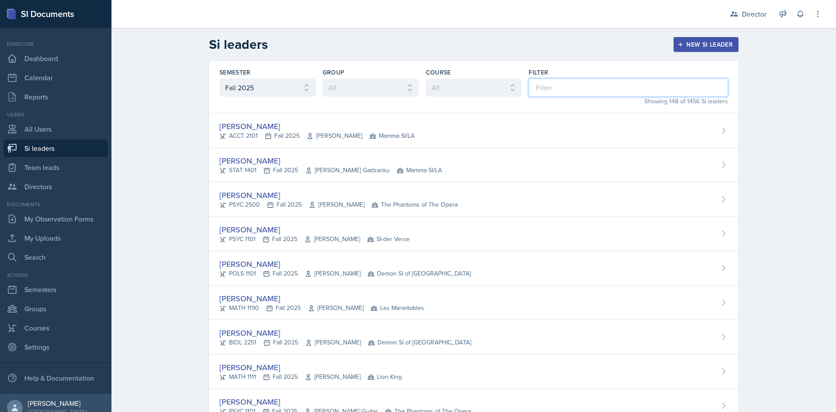
click at [545, 84] on input at bounding box center [629, 87] width 200 height 18
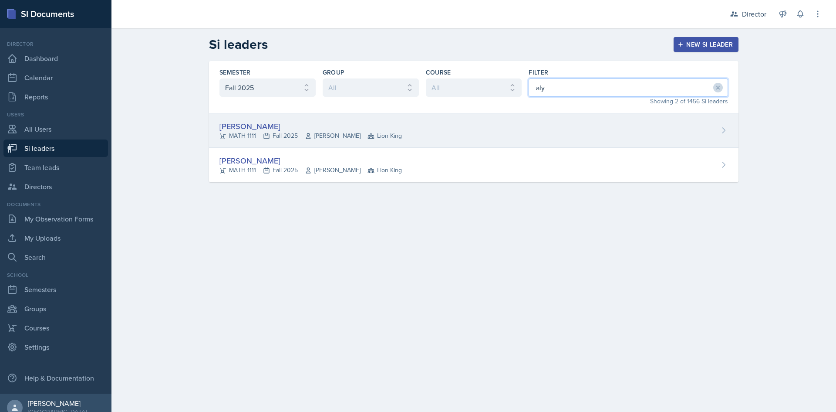
type input "aly"
click at [396, 120] on div "[PERSON_NAME] MATH 1111 Fall 2025 [PERSON_NAME] Lion King" at bounding box center [474, 130] width 530 height 34
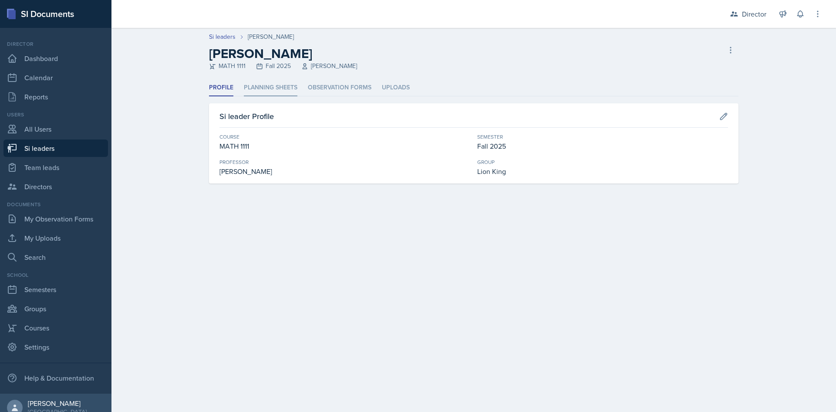
click at [285, 90] on li "Planning Sheets" at bounding box center [271, 87] width 54 height 17
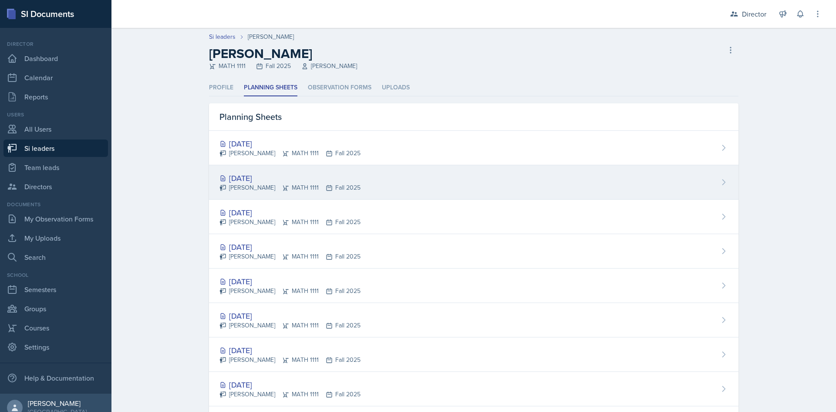
click at [299, 184] on div "[PERSON_NAME] MATH 1111 Fall 2025" at bounding box center [290, 187] width 141 height 9
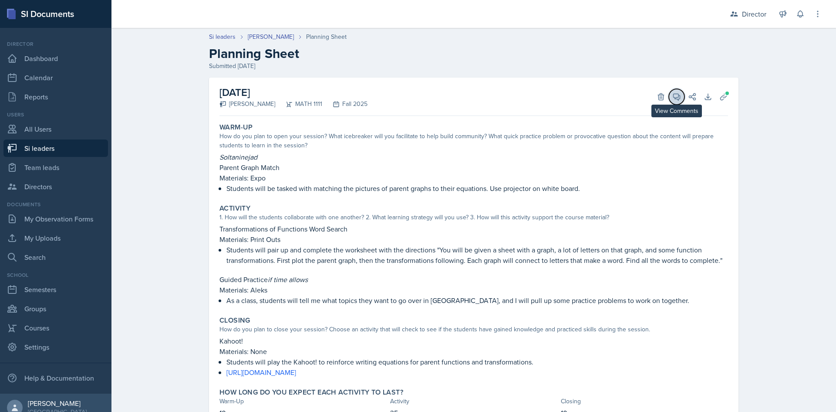
click at [675, 99] on icon at bounding box center [677, 97] width 7 height 7
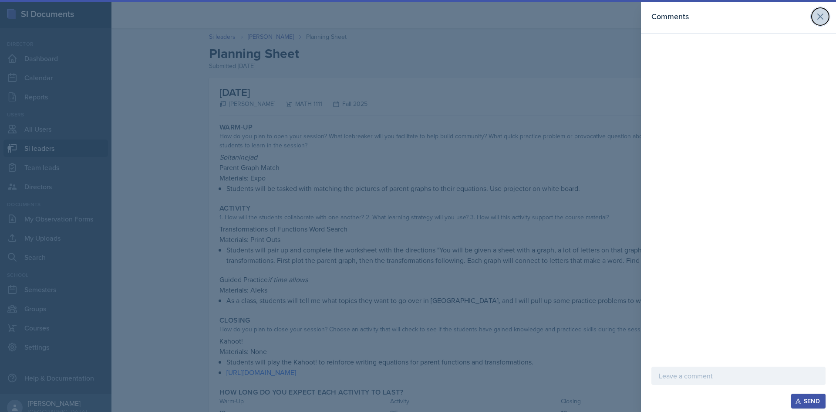
click at [819, 16] on icon at bounding box center [821, 16] width 10 height 10
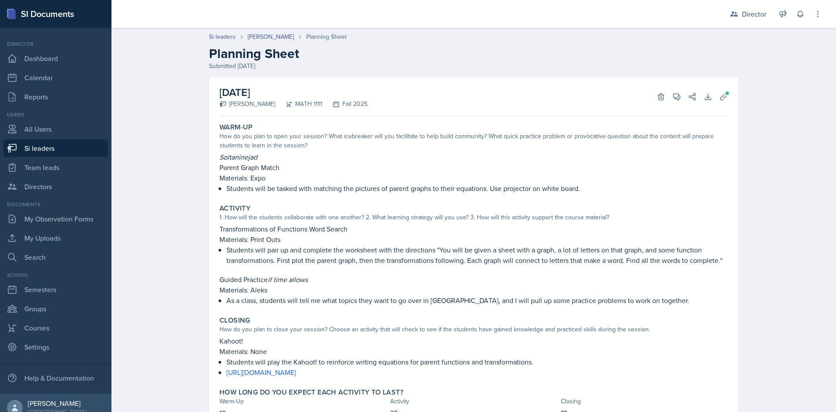
click at [59, 149] on link "Si leaders" at bounding box center [55, 147] width 105 height 17
select select "2bed604d-1099-4043-b1bc-2365e8740244"
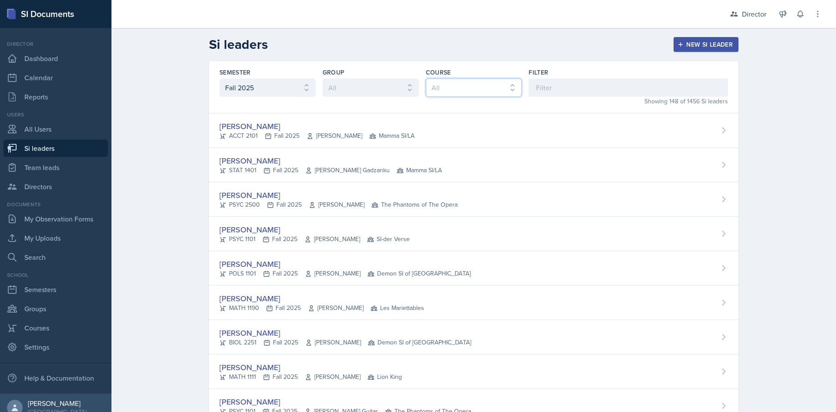
drag, startPoint x: 487, startPoint y: 91, endPoint x: 509, endPoint y: 90, distance: 22.3
click at [487, 91] on select "All ACCT 2101 ACCT 2102 ACCT 4050 ANTH 1102 ANTH 3301 ARCH 1000 ARCH 1000 ARCH …" at bounding box center [474, 87] width 96 height 18
click at [537, 86] on input at bounding box center [629, 87] width 200 height 18
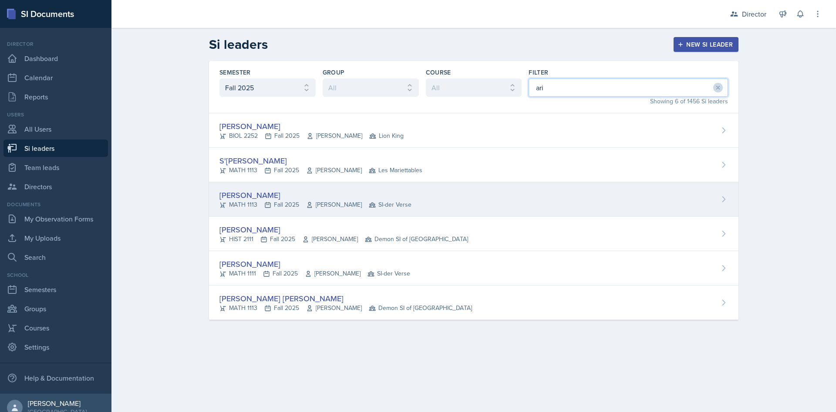
type input "ari"
click at [283, 196] on div "[PERSON_NAME]" at bounding box center [316, 195] width 192 height 12
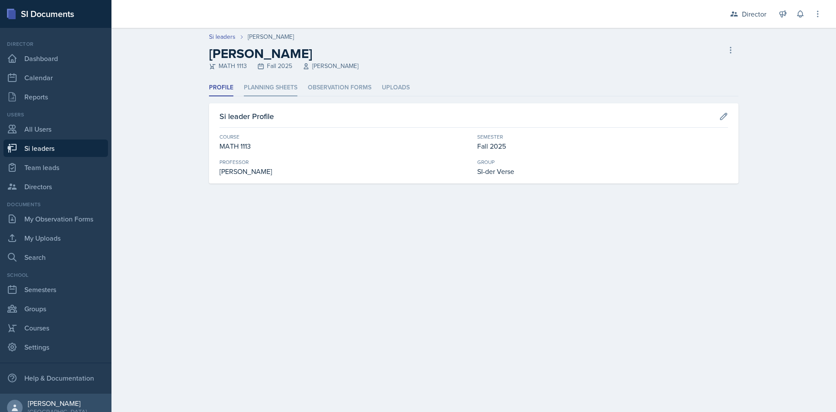
click at [281, 89] on li "Planning Sheets" at bounding box center [271, 87] width 54 height 17
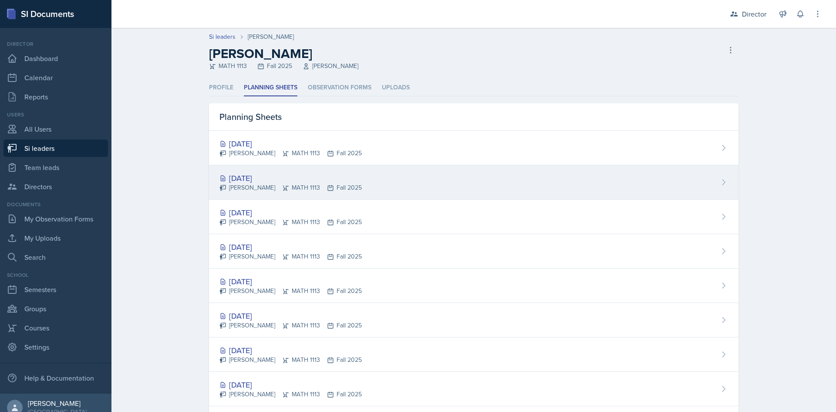
click at [284, 178] on div "[DATE]" at bounding box center [291, 178] width 142 height 12
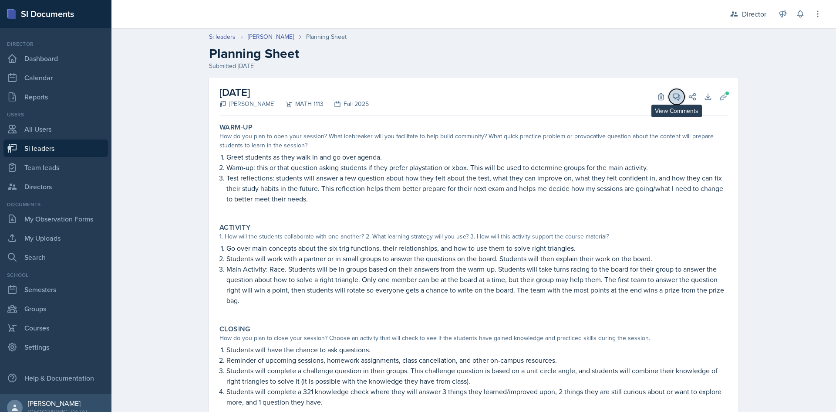
click at [678, 100] on button "View Comments" at bounding box center [677, 97] width 16 height 16
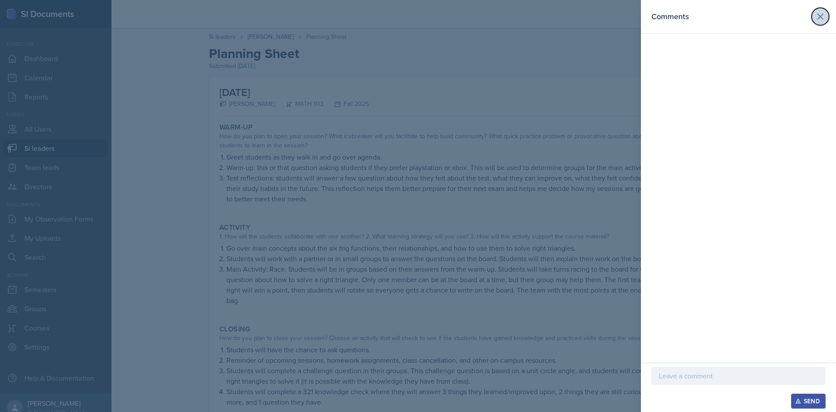
click at [818, 14] on icon at bounding box center [820, 16] width 5 height 5
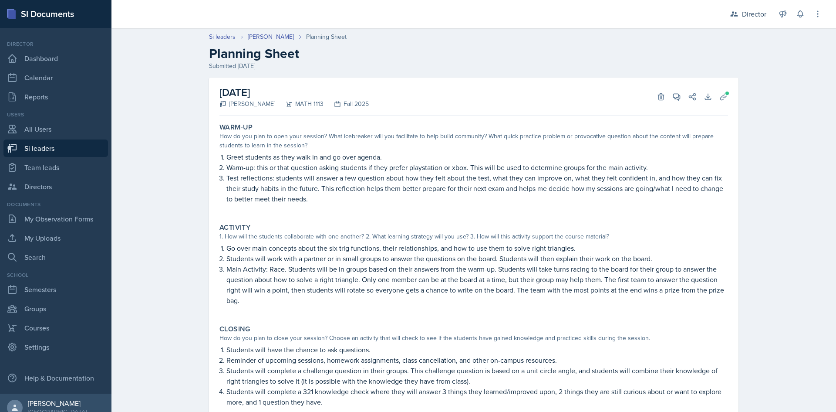
click at [40, 146] on link "Si leaders" at bounding box center [55, 147] width 105 height 17
select select "2bed604d-1099-4043-b1bc-2365e8740244"
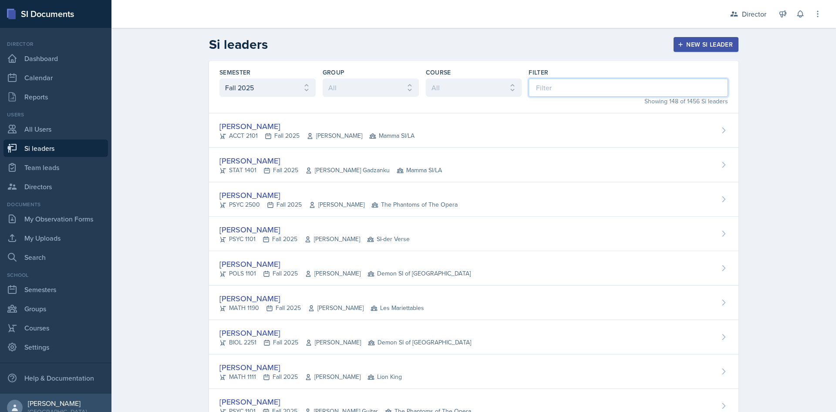
click at [560, 88] on input at bounding box center [629, 87] width 200 height 18
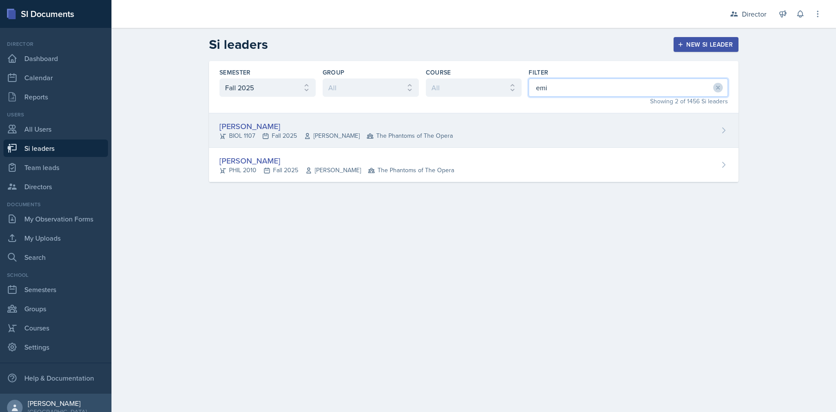
type input "emi"
click at [406, 138] on span "The Phantoms of The Opera" at bounding box center [410, 135] width 86 height 9
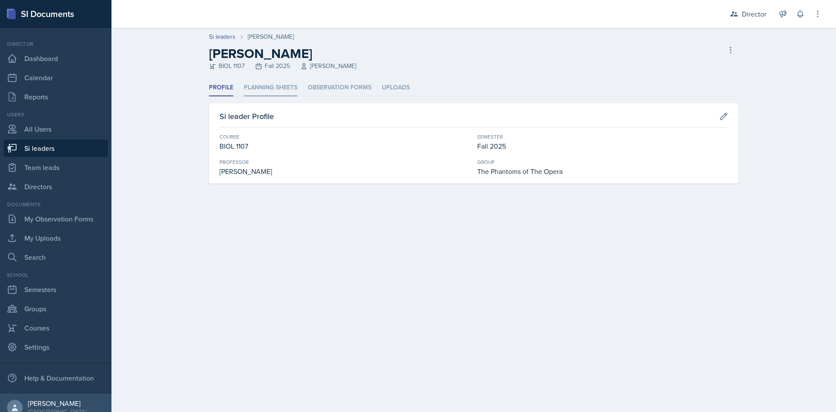
click at [270, 94] on li "Planning Sheets" at bounding box center [271, 87] width 54 height 17
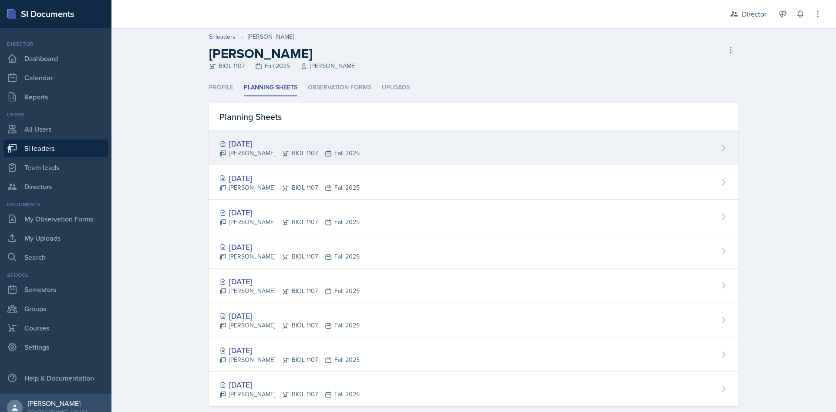
click at [322, 150] on div "[PERSON_NAME] BIOL 1107 Fall 2025" at bounding box center [290, 153] width 140 height 9
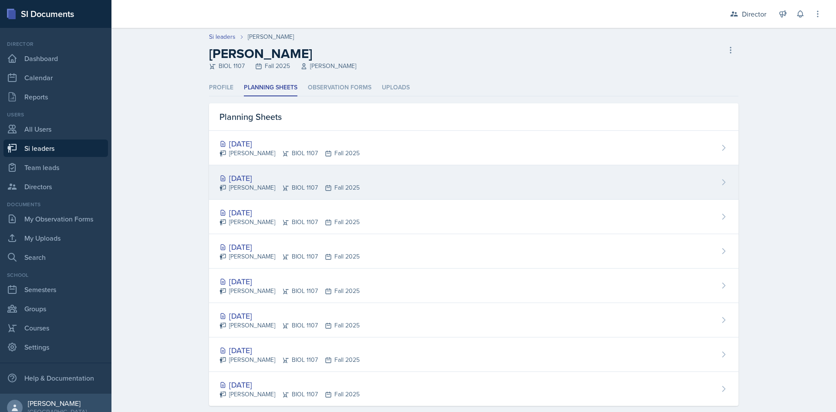
click at [313, 181] on div "[DATE]" at bounding box center [290, 178] width 140 height 12
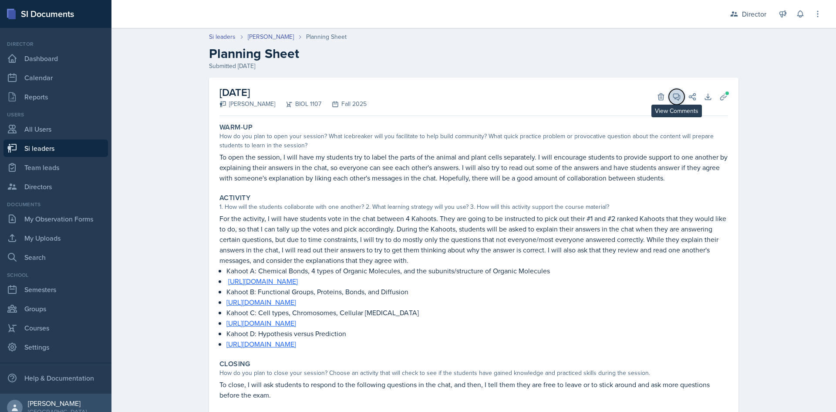
click at [674, 93] on icon at bounding box center [677, 96] width 9 height 9
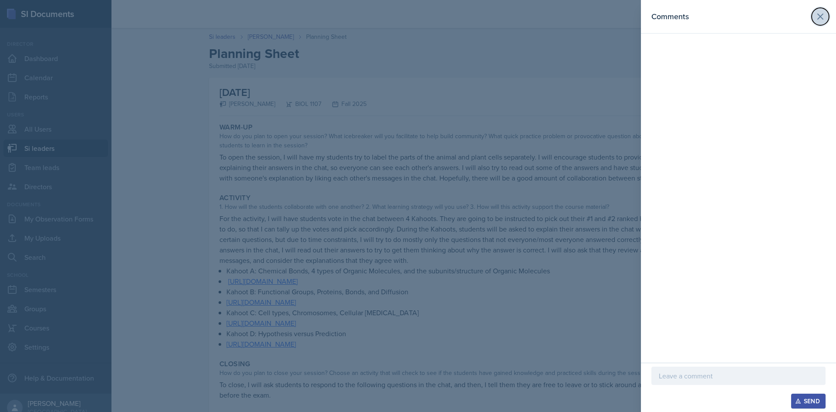
click at [819, 21] on icon at bounding box center [821, 16] width 10 height 10
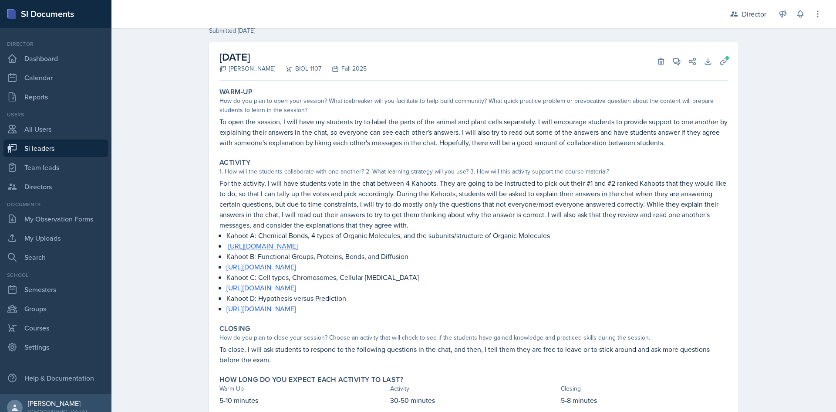
scroll to position [20, 0]
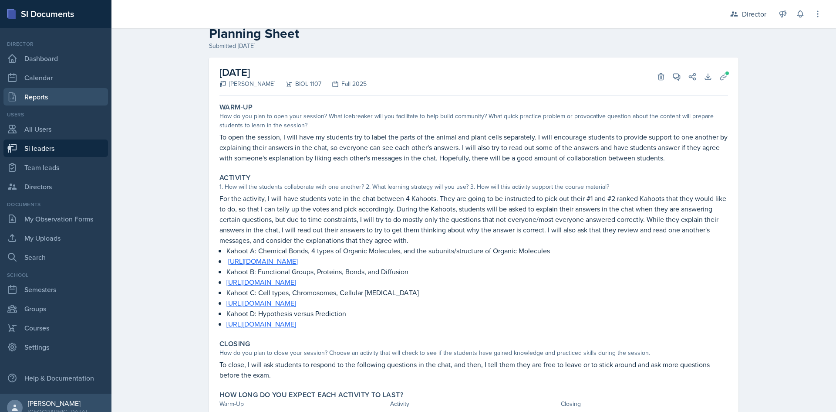
click at [51, 92] on link "Reports" at bounding box center [55, 96] width 105 height 17
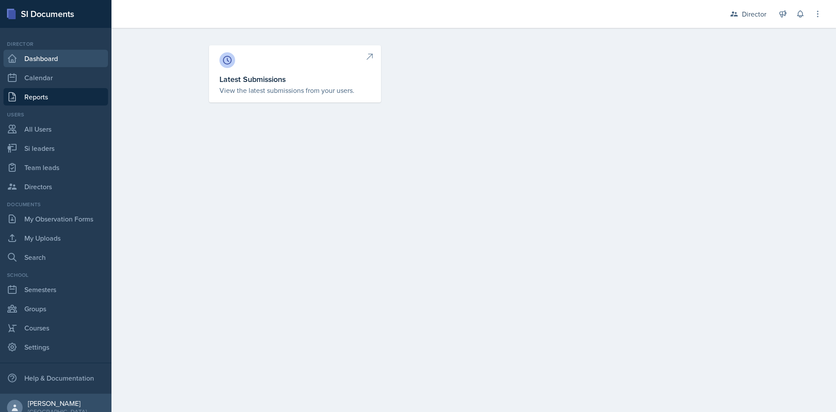
click at [26, 60] on link "Dashboard" at bounding box center [55, 58] width 105 height 17
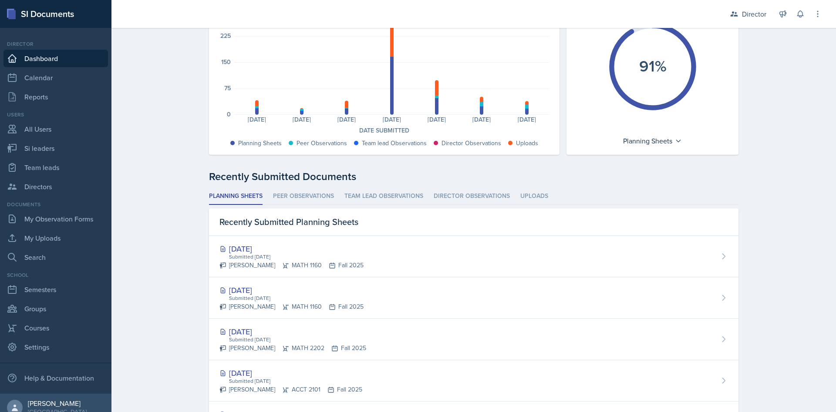
scroll to position [218, 0]
